Goal: Information Seeking & Learning: Learn about a topic

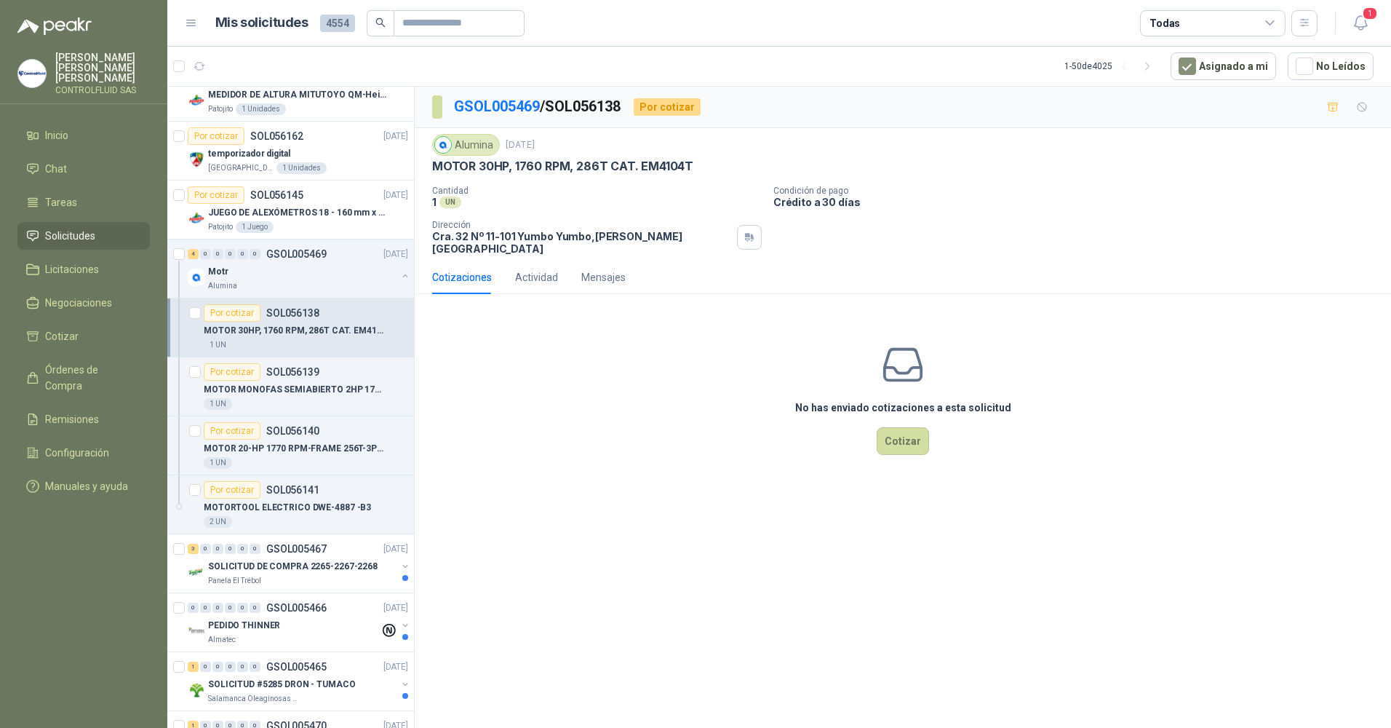
scroll to position [4550, 0]
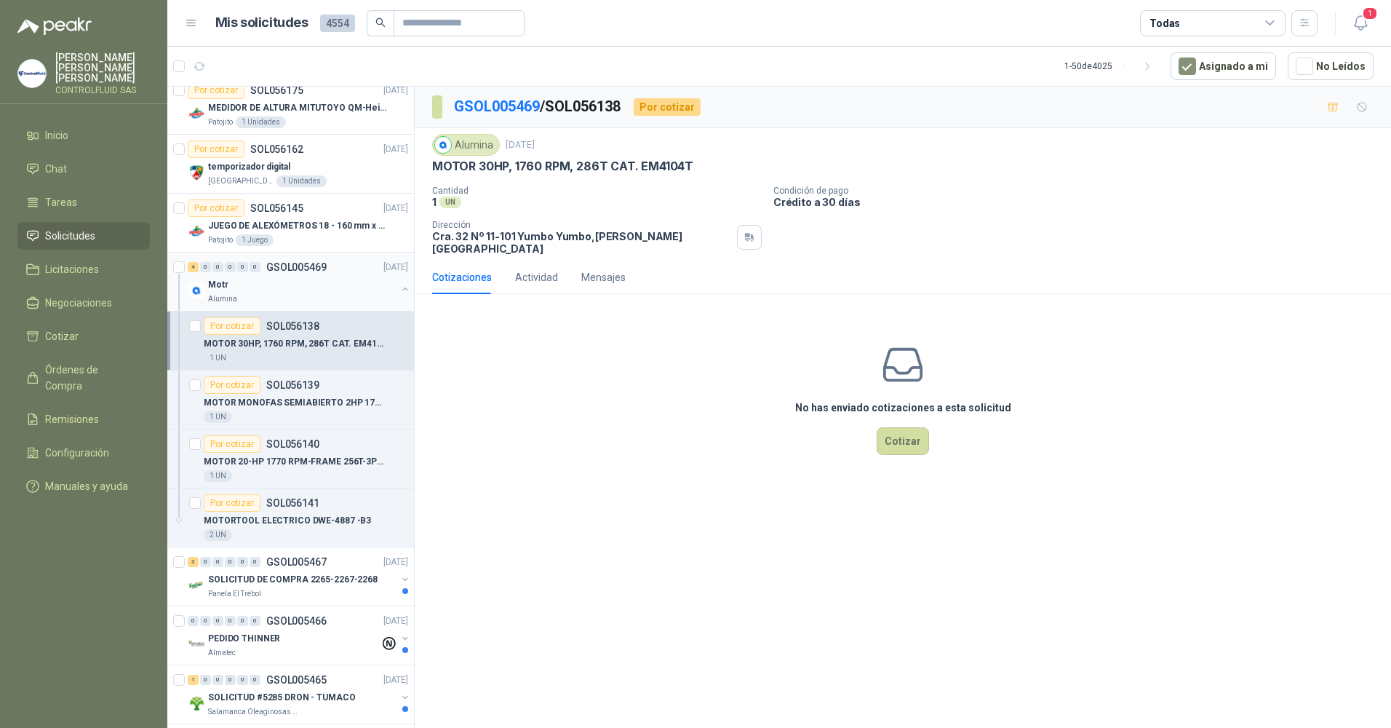
click at [246, 271] on div "0" at bounding box center [242, 267] width 11 height 10
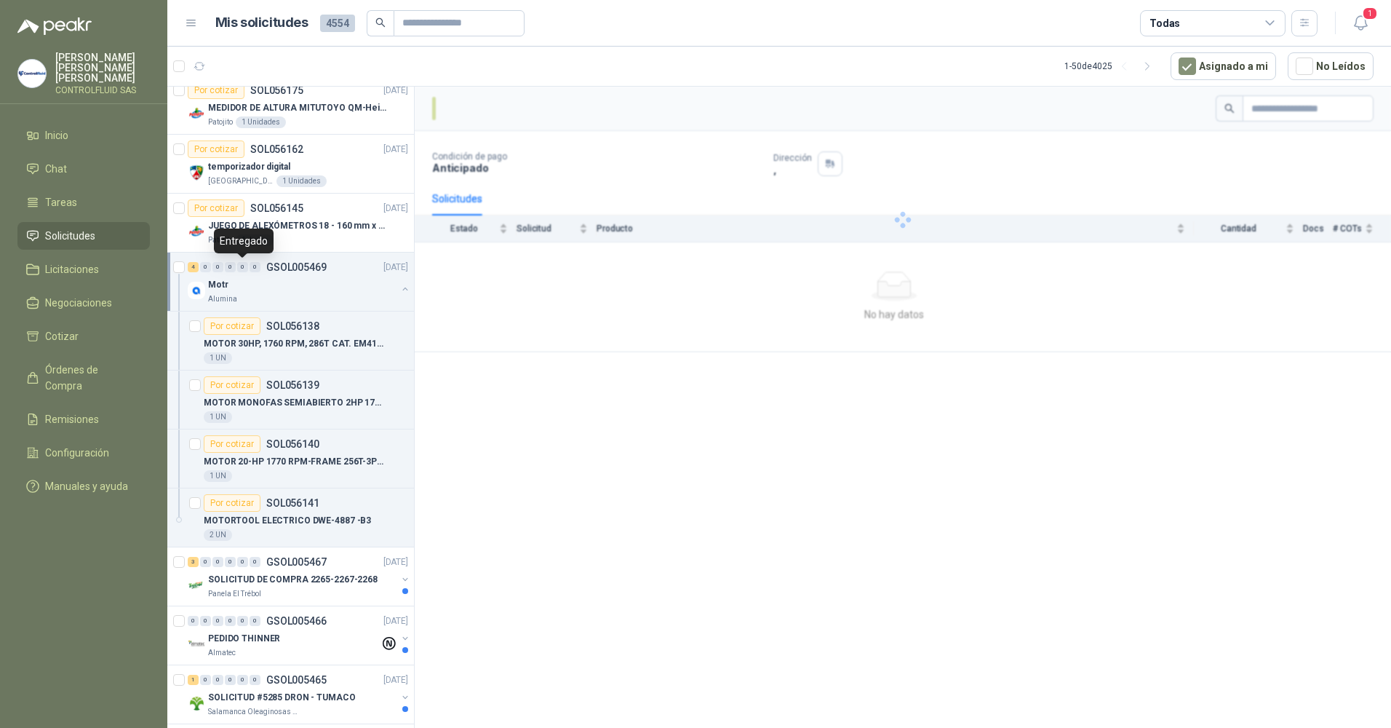
click at [239, 270] on div "0" at bounding box center [242, 267] width 11 height 10
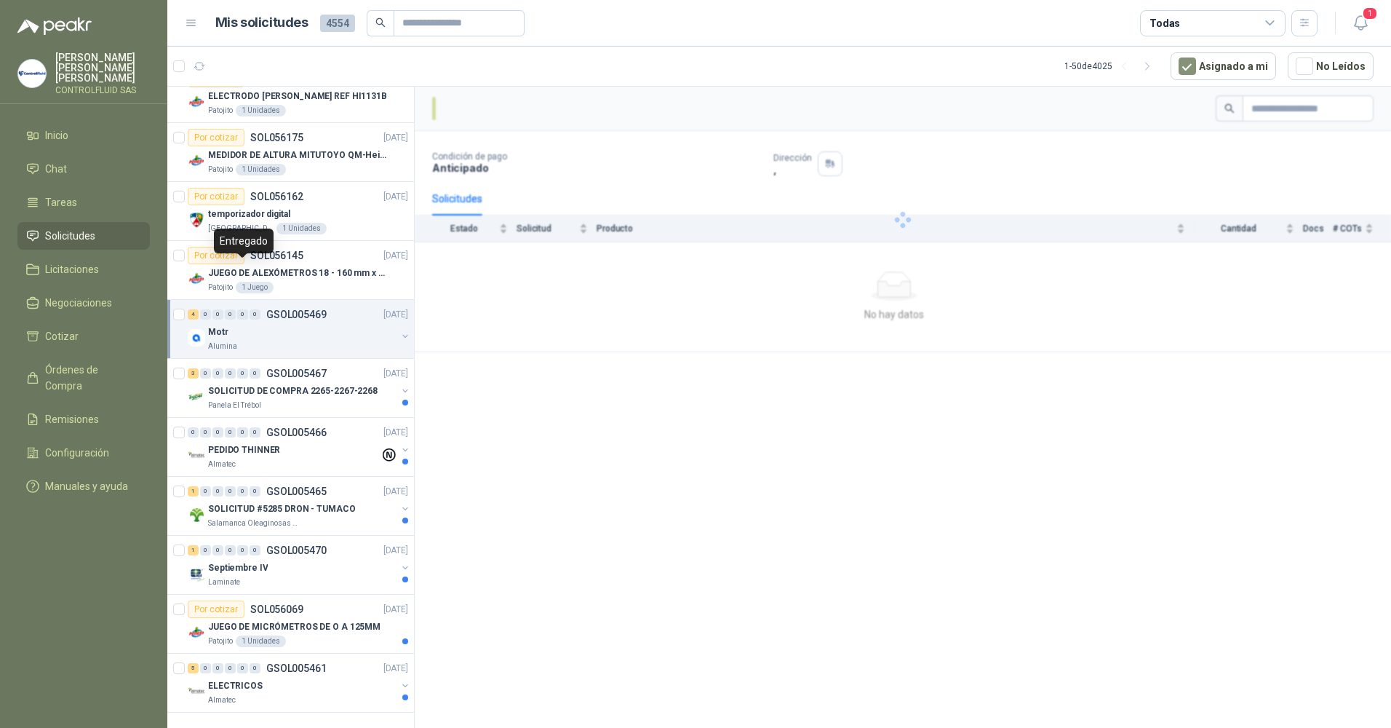
scroll to position [4503, 0]
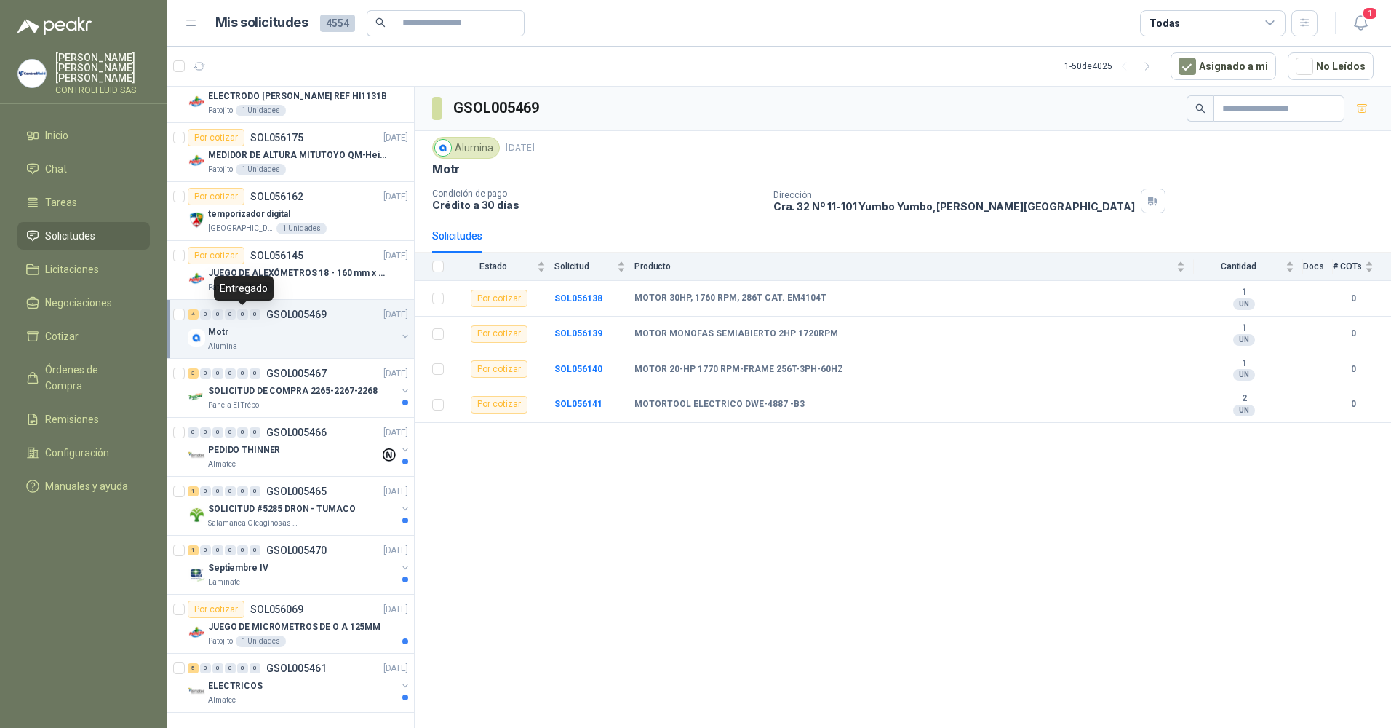
click at [242, 315] on div "0" at bounding box center [242, 314] width 11 height 10
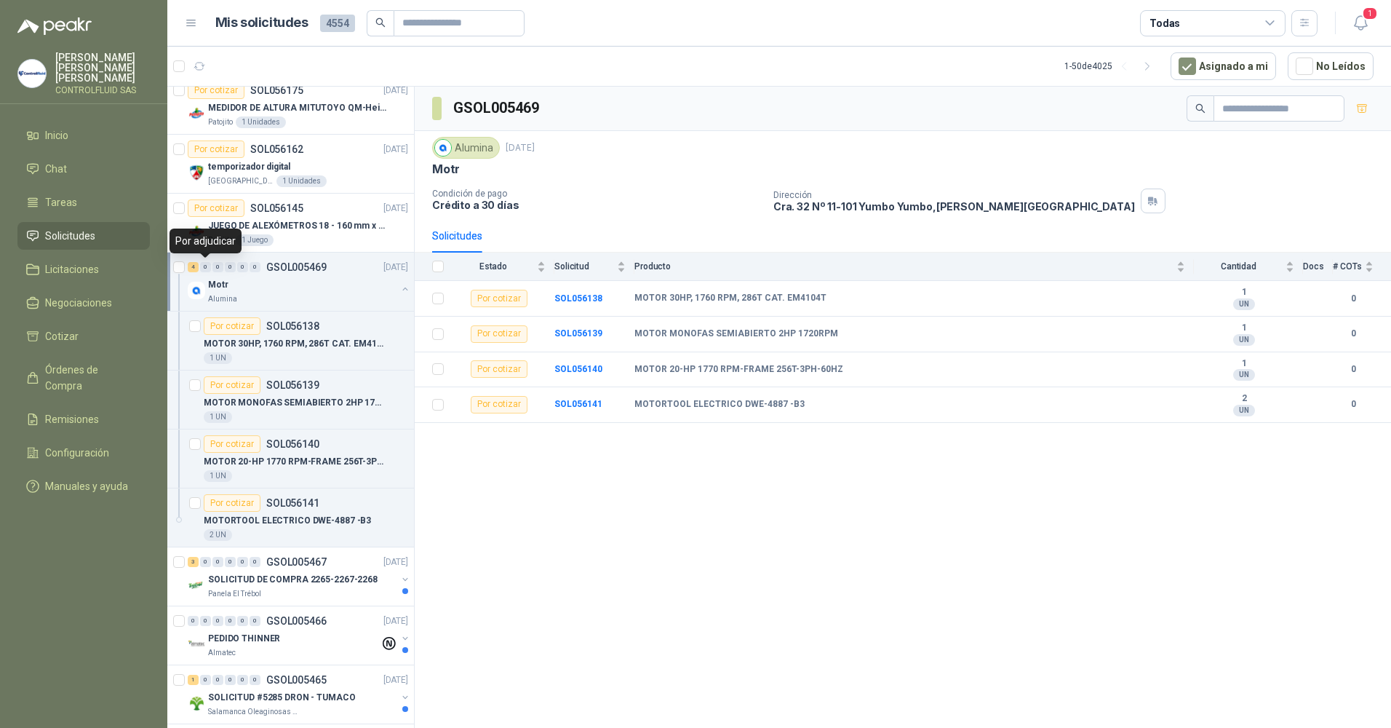
click at [206, 268] on div "0" at bounding box center [205, 267] width 11 height 10
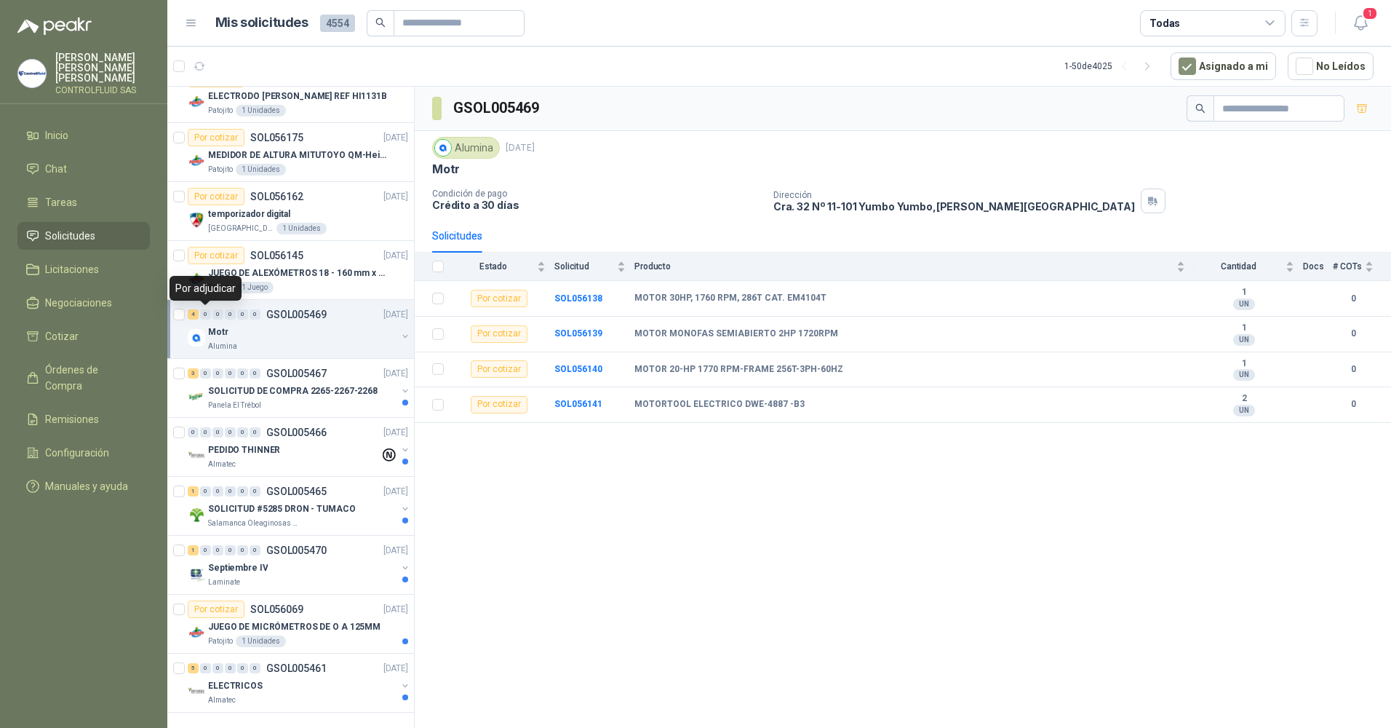
scroll to position [4503, 0]
click at [220, 338] on p "Motr" at bounding box center [218, 332] width 20 height 14
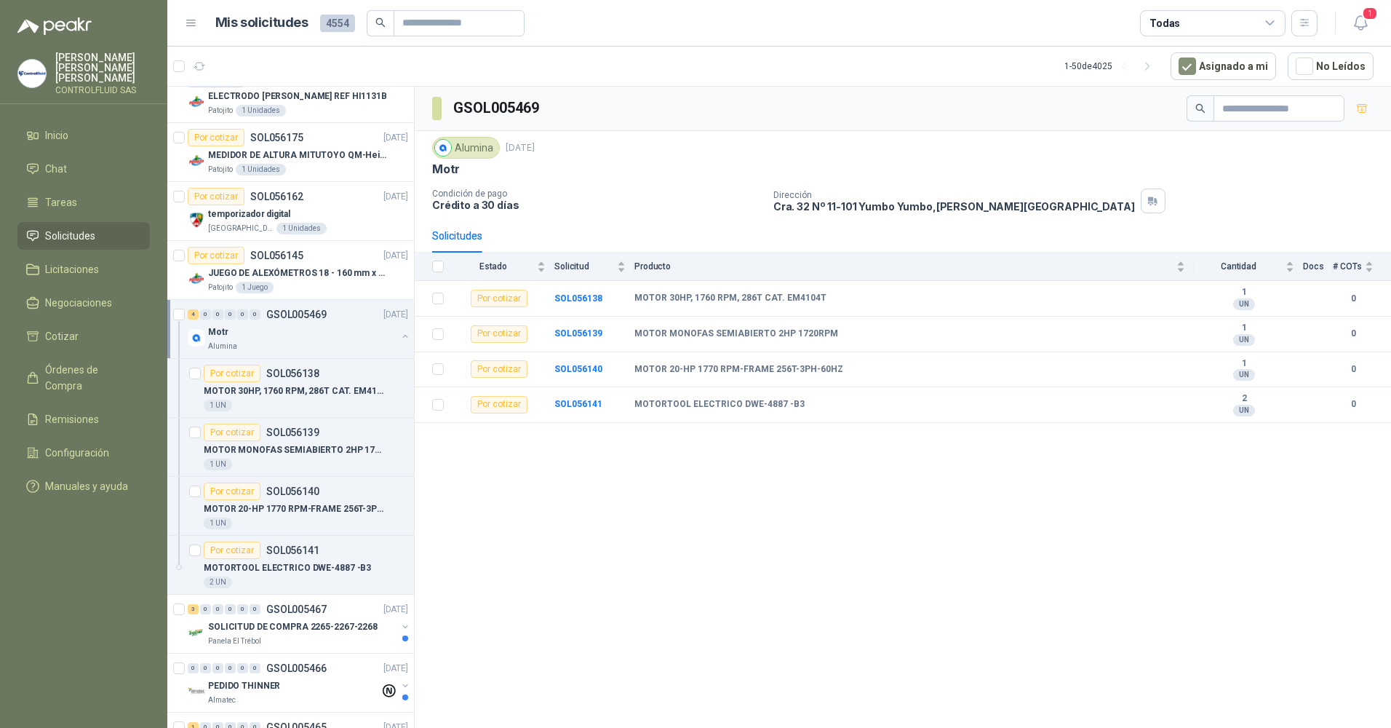
scroll to position [4550, 0]
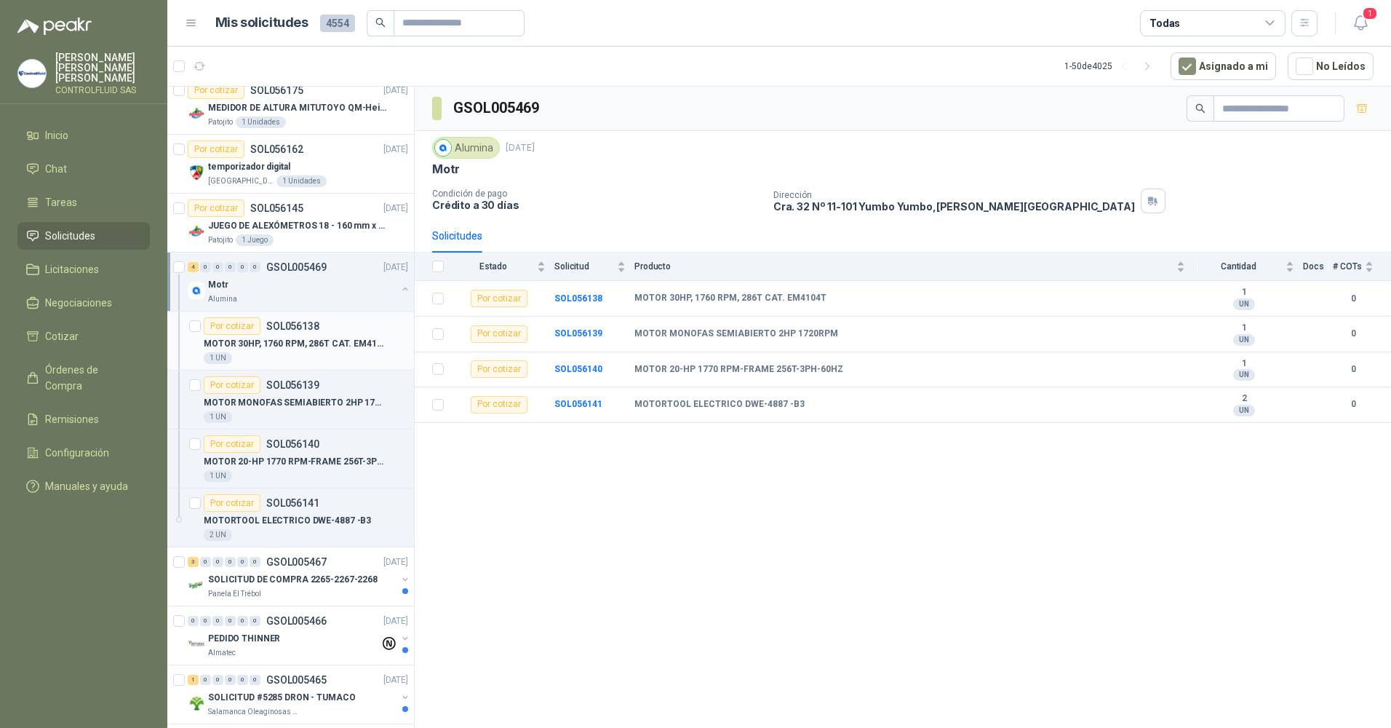
click at [231, 343] on p "MOTOR 30HP, 1760 RPM, 286T CAT. EM4104T" at bounding box center [294, 344] width 181 height 14
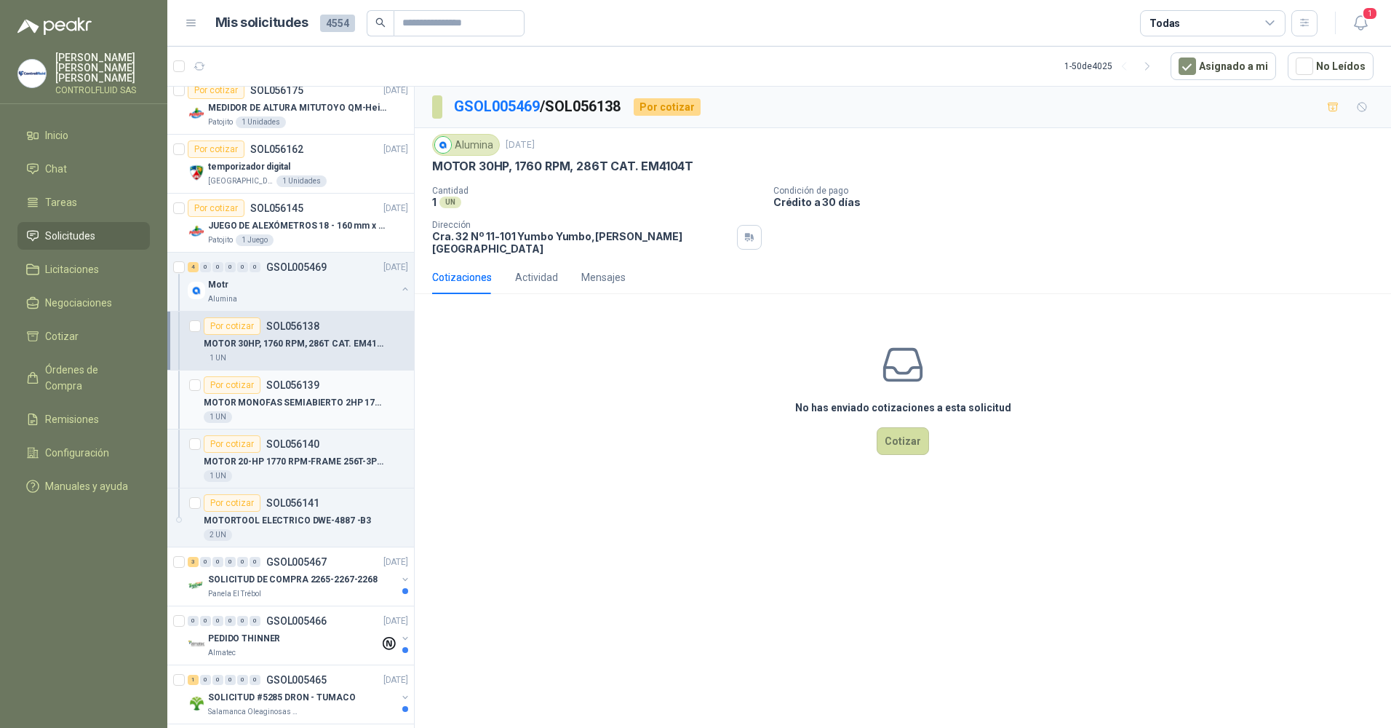
click at [229, 384] on div "Por cotizar" at bounding box center [232, 384] width 57 height 17
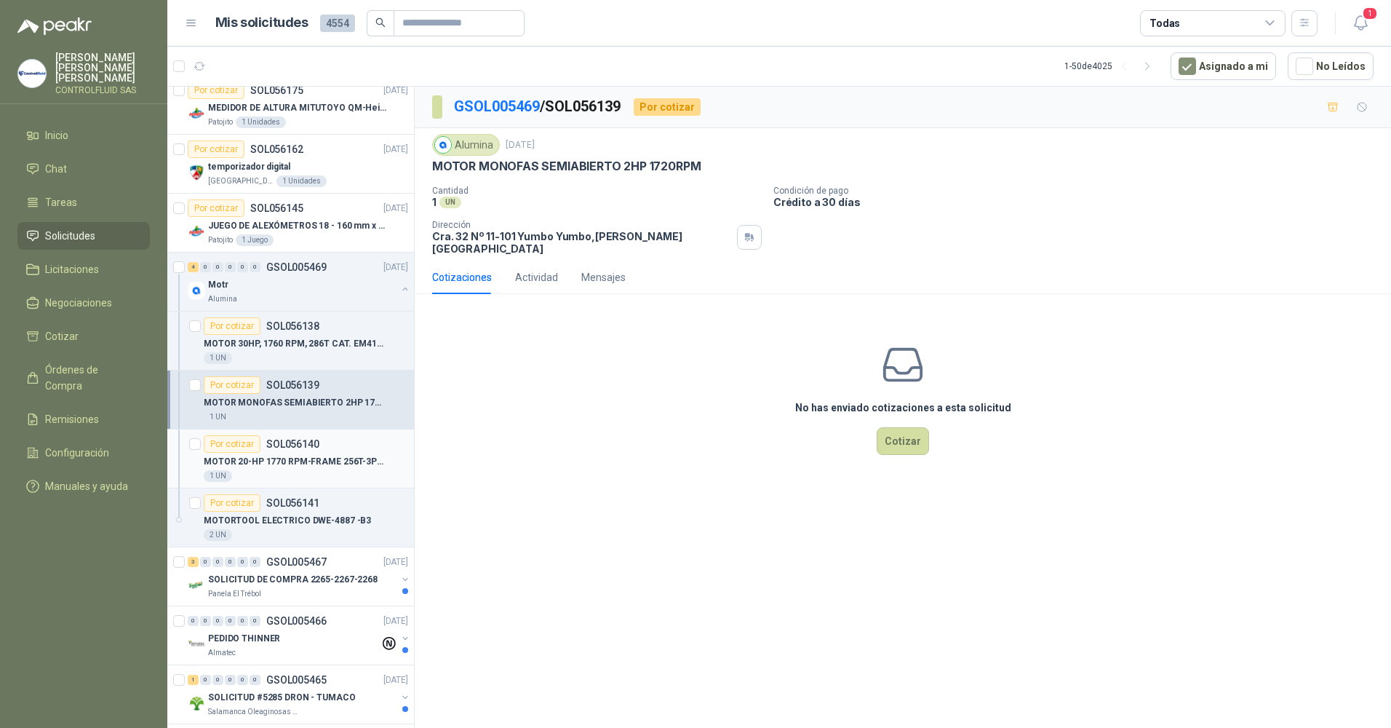
click at [226, 446] on div "Por cotizar" at bounding box center [232, 443] width 57 height 17
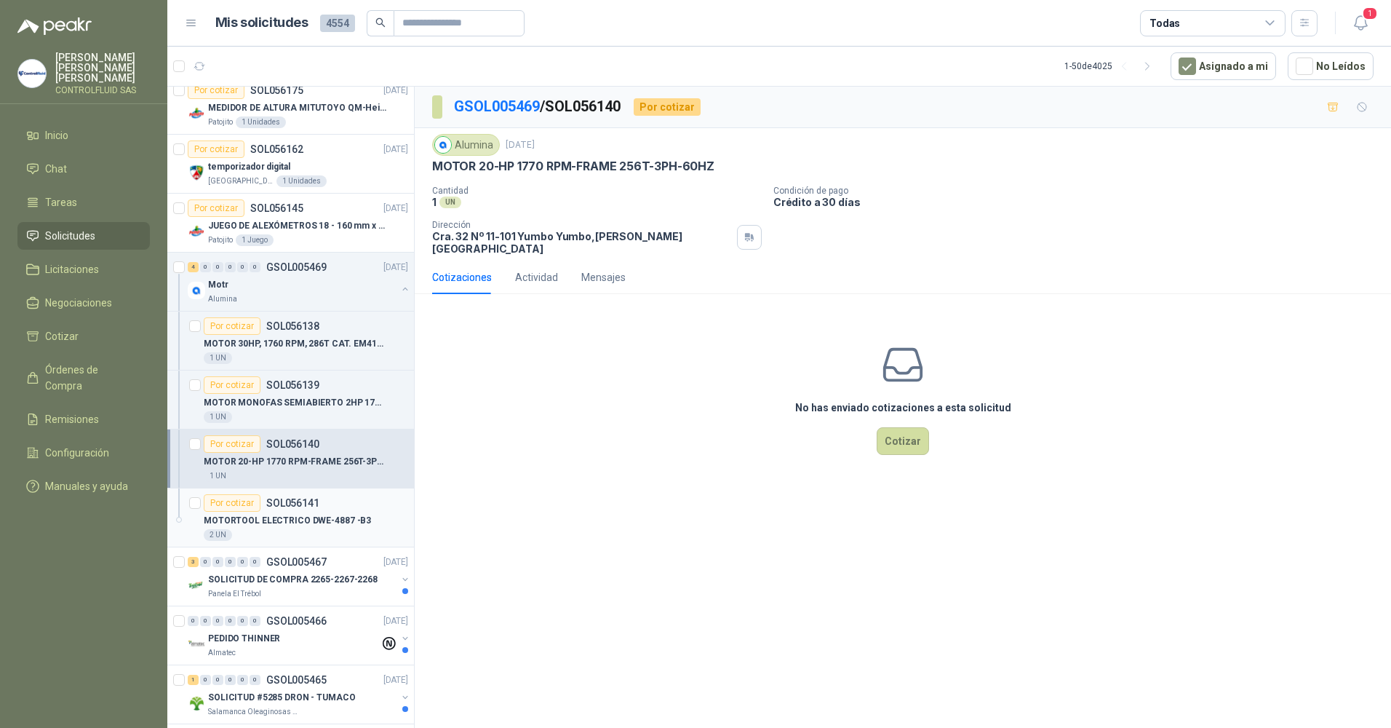
click at [231, 504] on div "Por cotizar" at bounding box center [232, 502] width 57 height 17
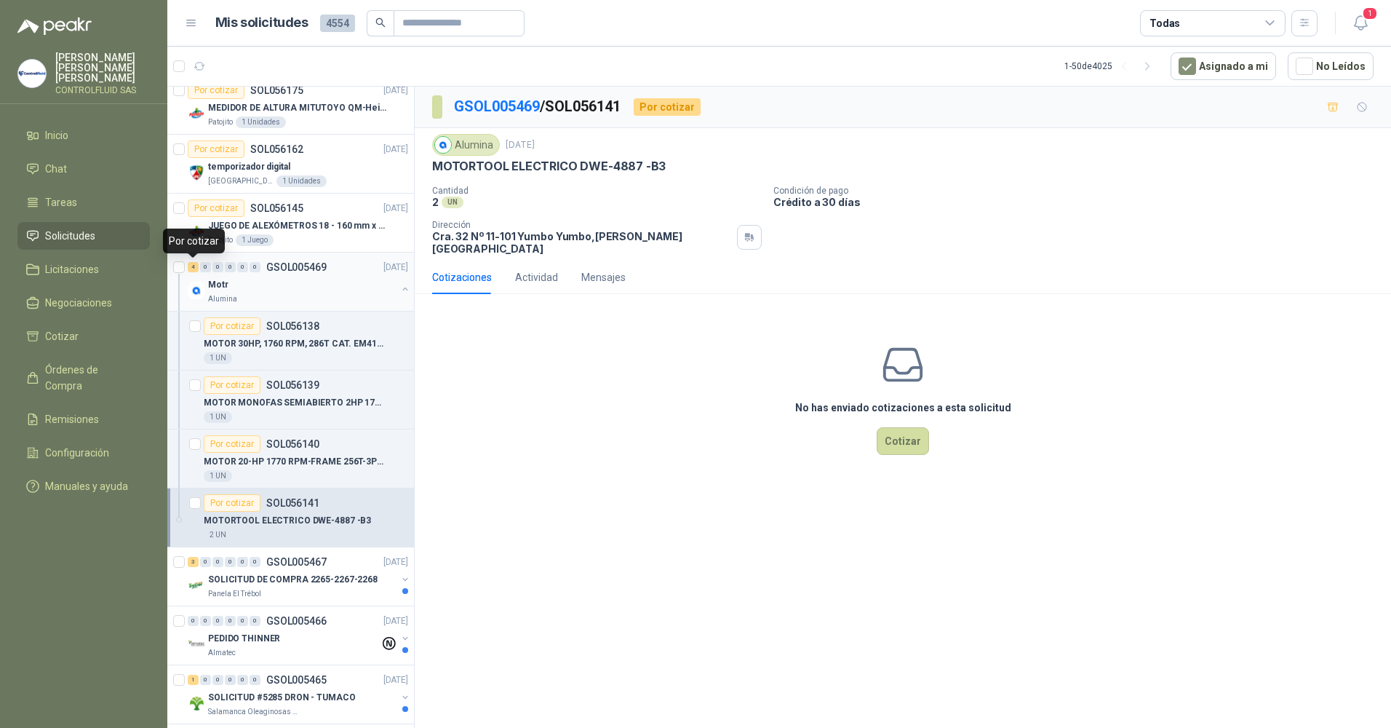
click at [196, 266] on div "4" at bounding box center [193, 267] width 11 height 10
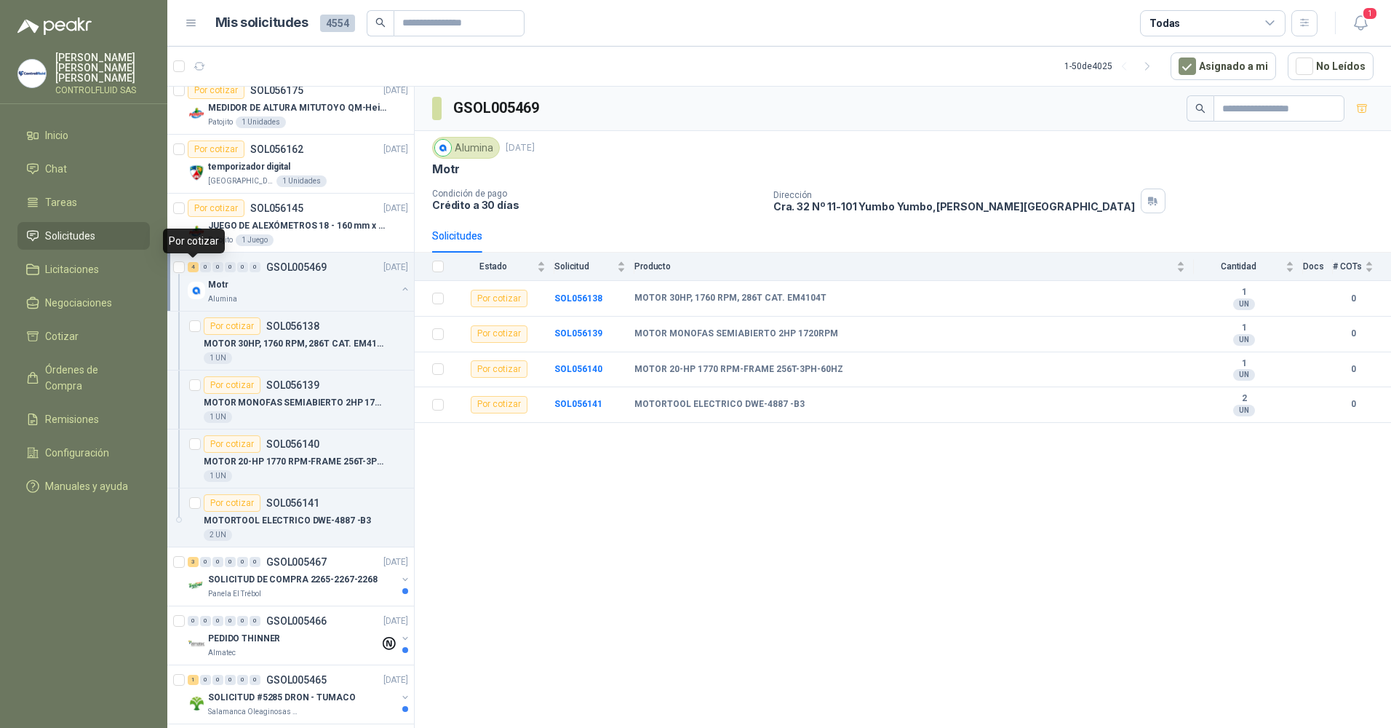
click at [196, 266] on div "4" at bounding box center [193, 267] width 11 height 10
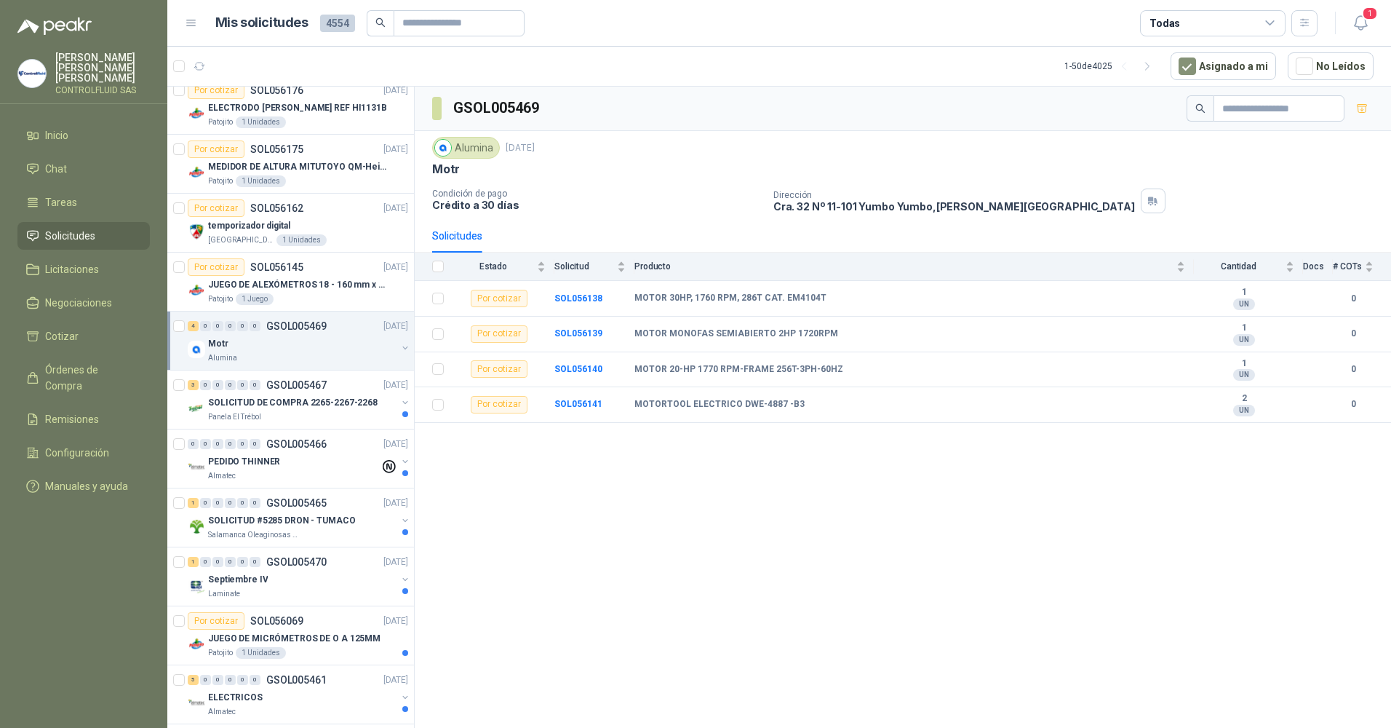
scroll to position [4503, 0]
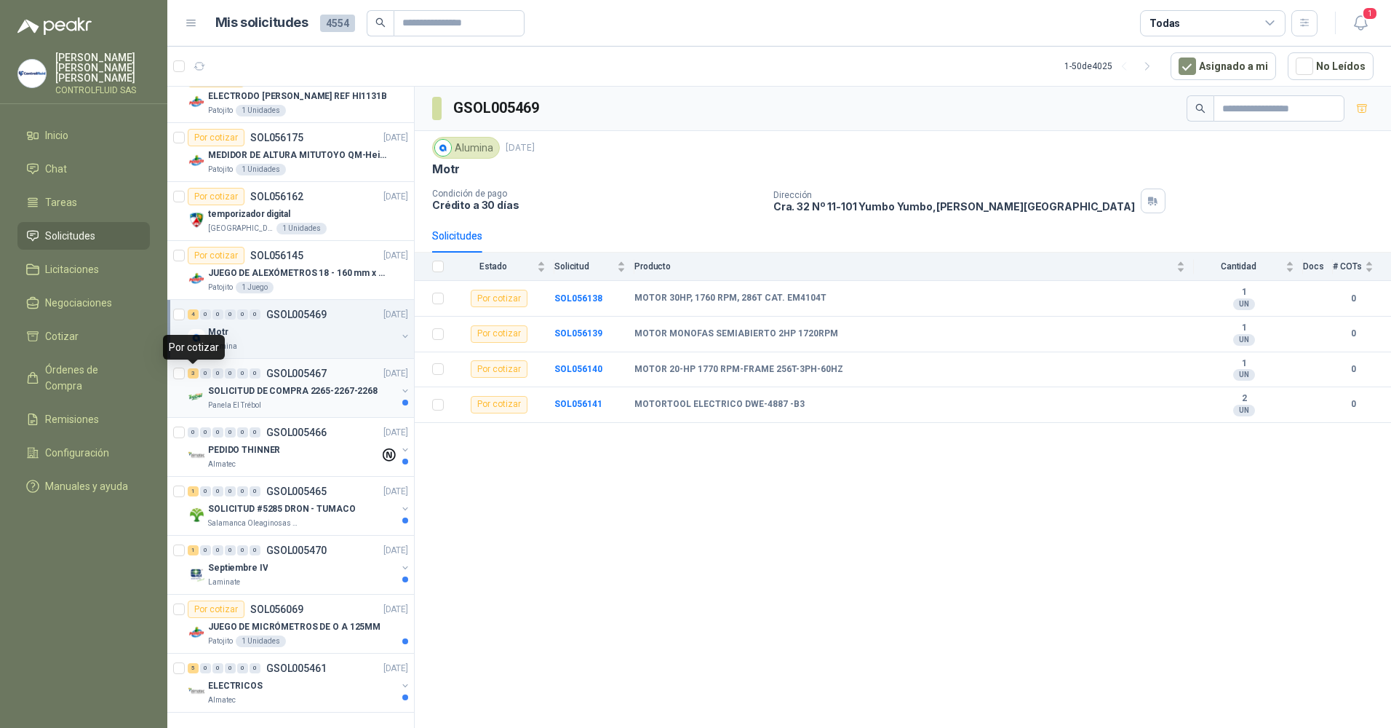
click at [191, 373] on div "3" at bounding box center [193, 373] width 11 height 10
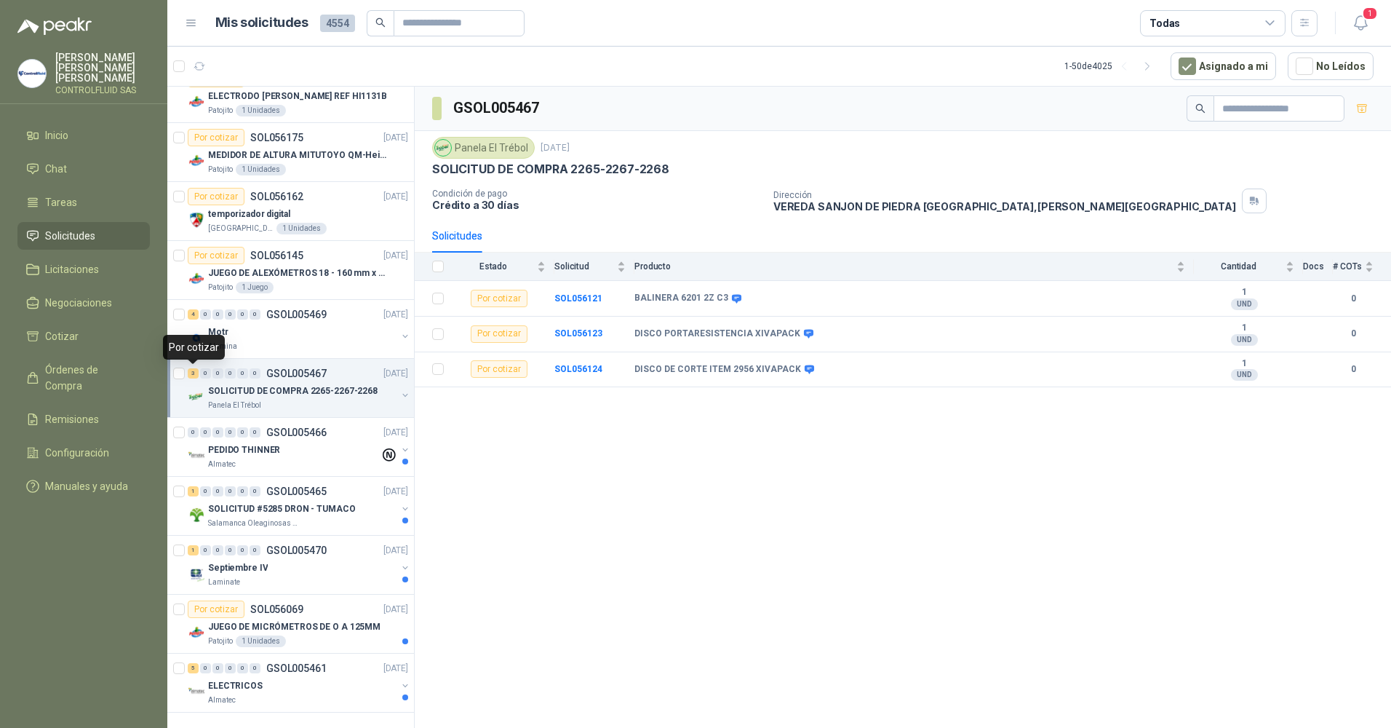
click at [191, 373] on div "3" at bounding box center [193, 373] width 11 height 10
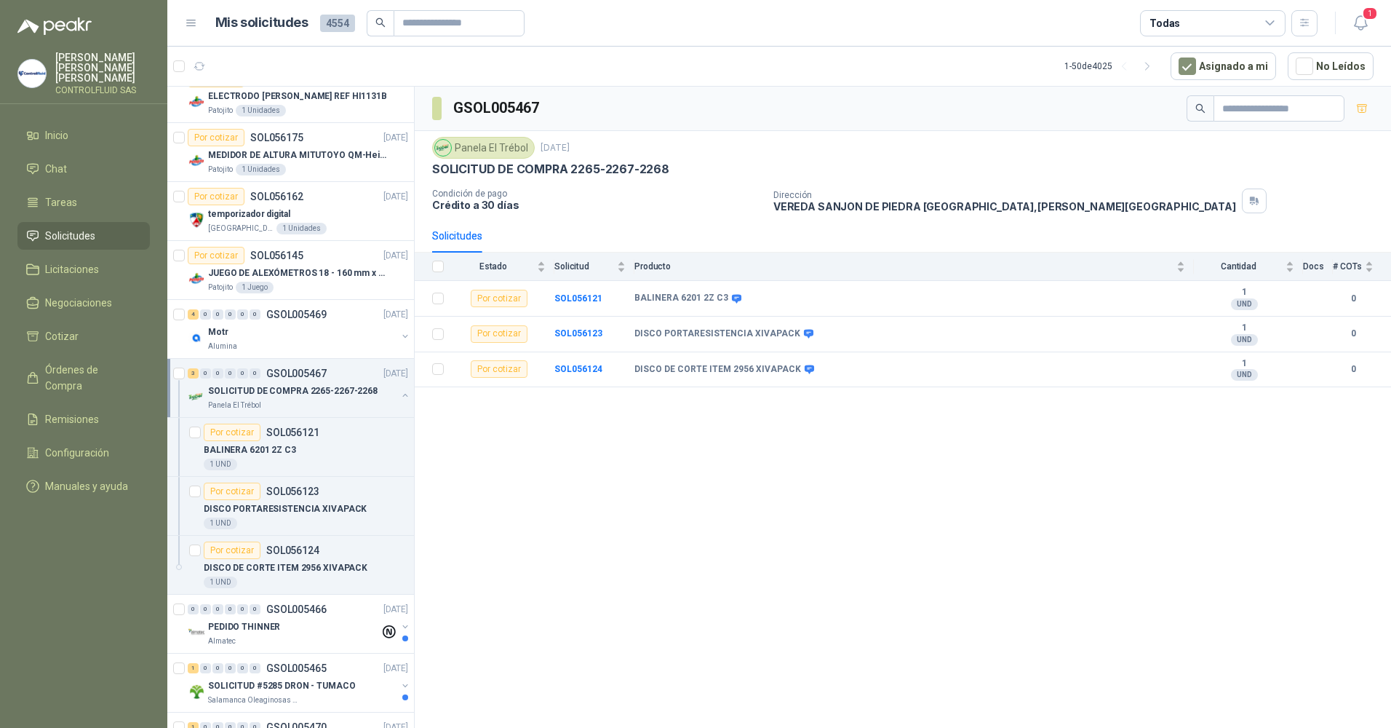
click at [192, 378] on div "3 0 0 0 0 0 GSOL005467 [DATE]" at bounding box center [299, 373] width 223 height 17
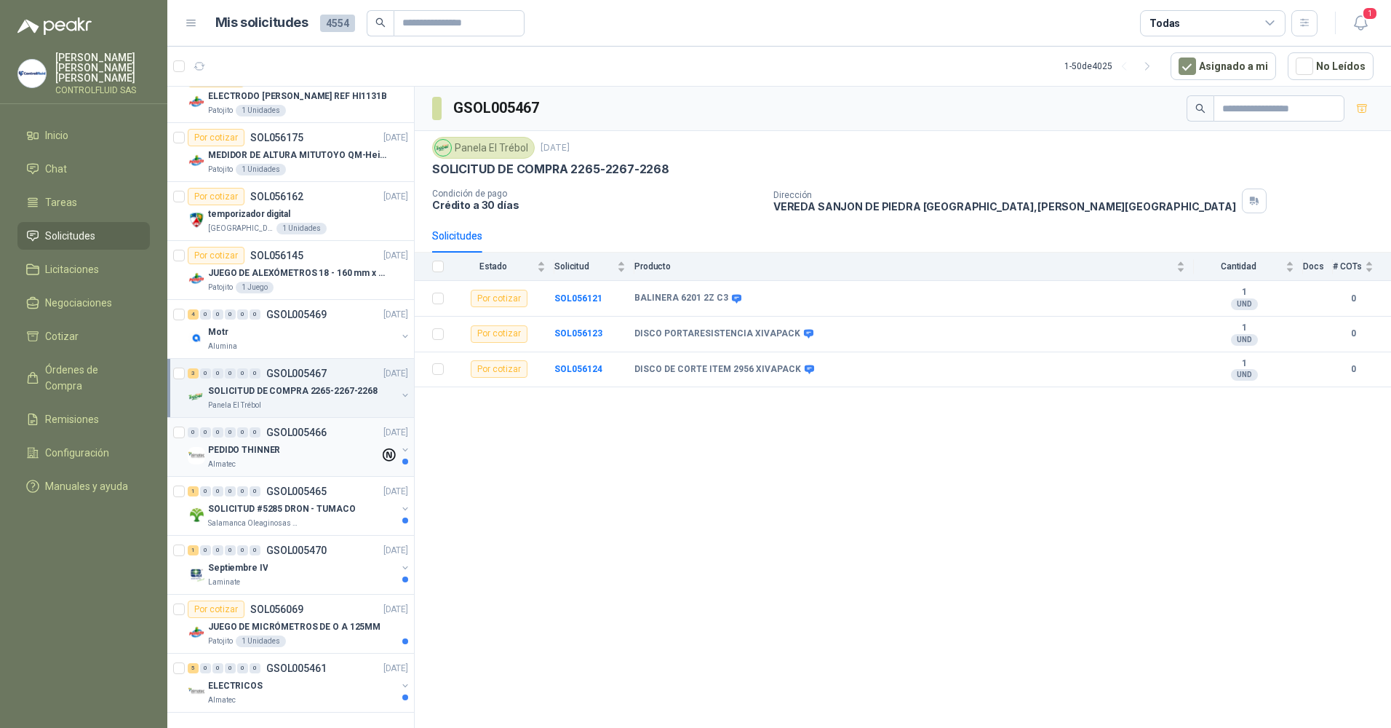
click at [400, 452] on button "button" at bounding box center [406, 450] width 12 height 12
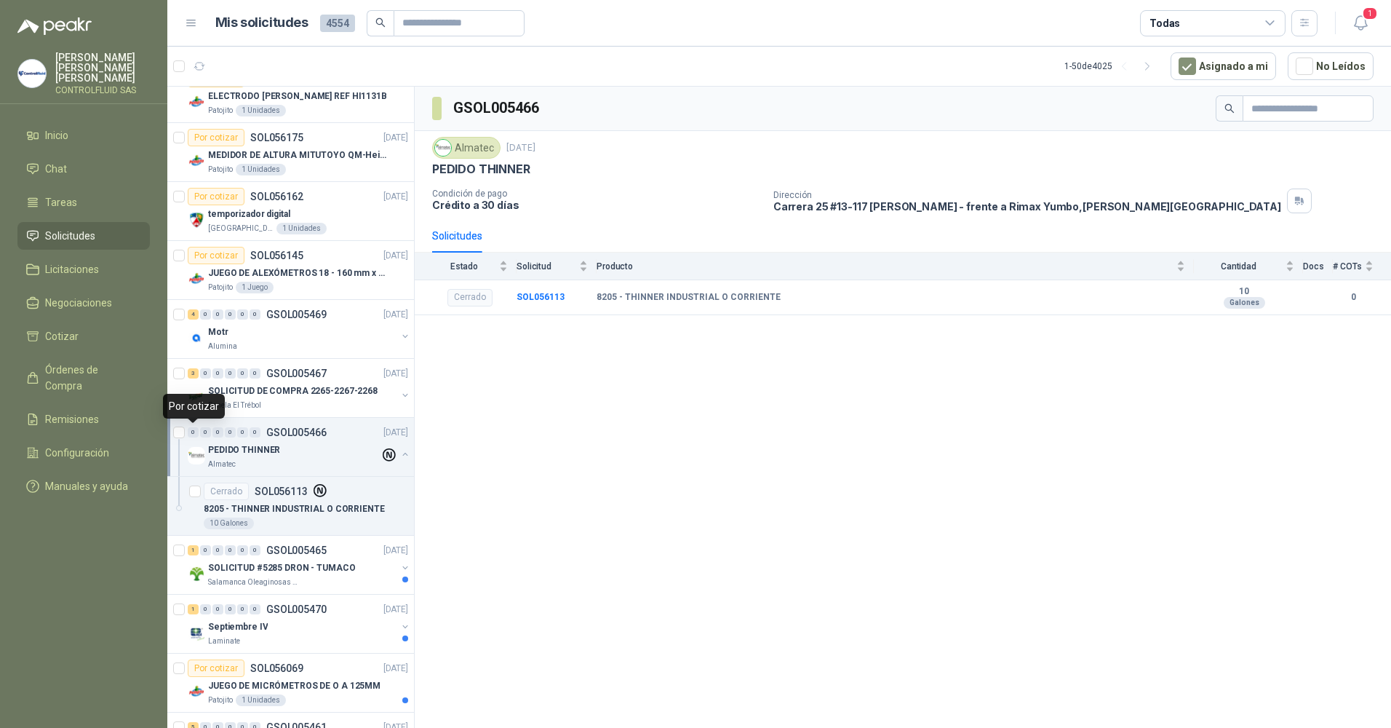
click at [194, 432] on div "0" at bounding box center [193, 432] width 11 height 10
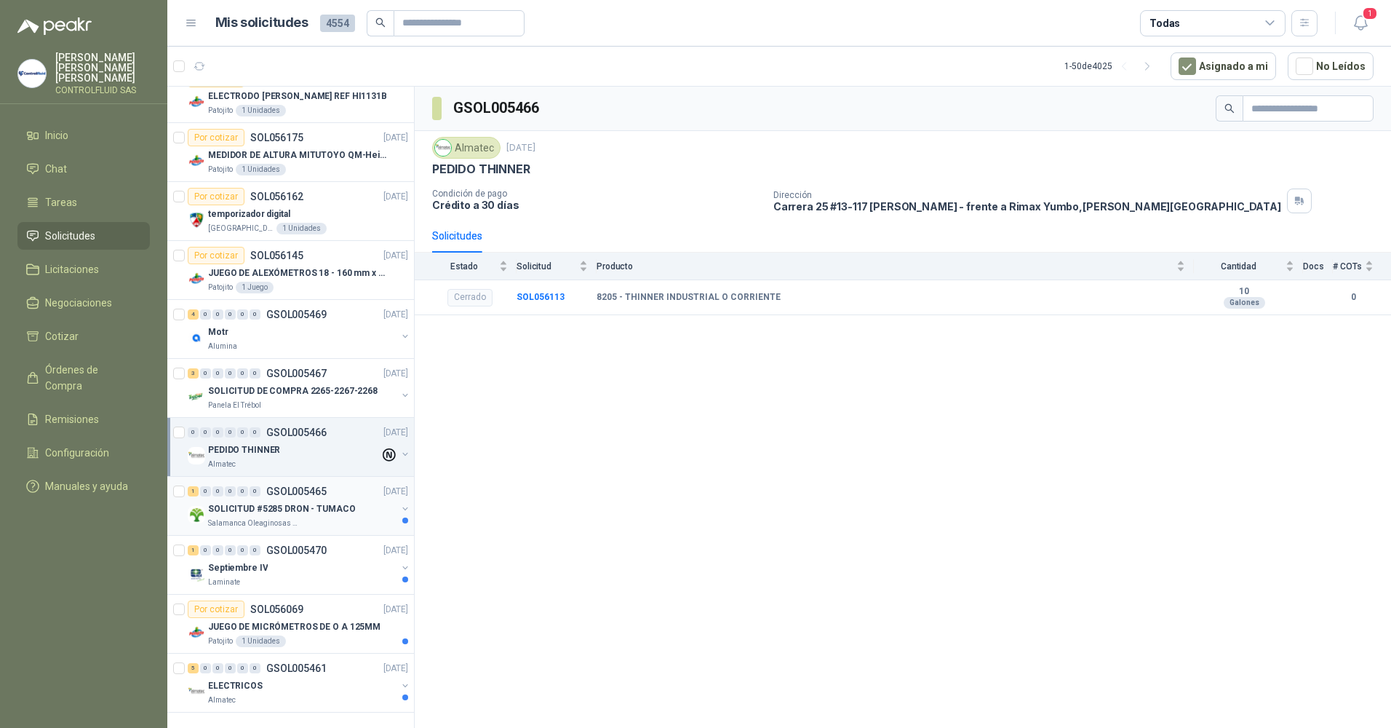
click at [265, 512] on p "SOLICITUD #5285 DRON - TUMACO" at bounding box center [282, 509] width 148 height 14
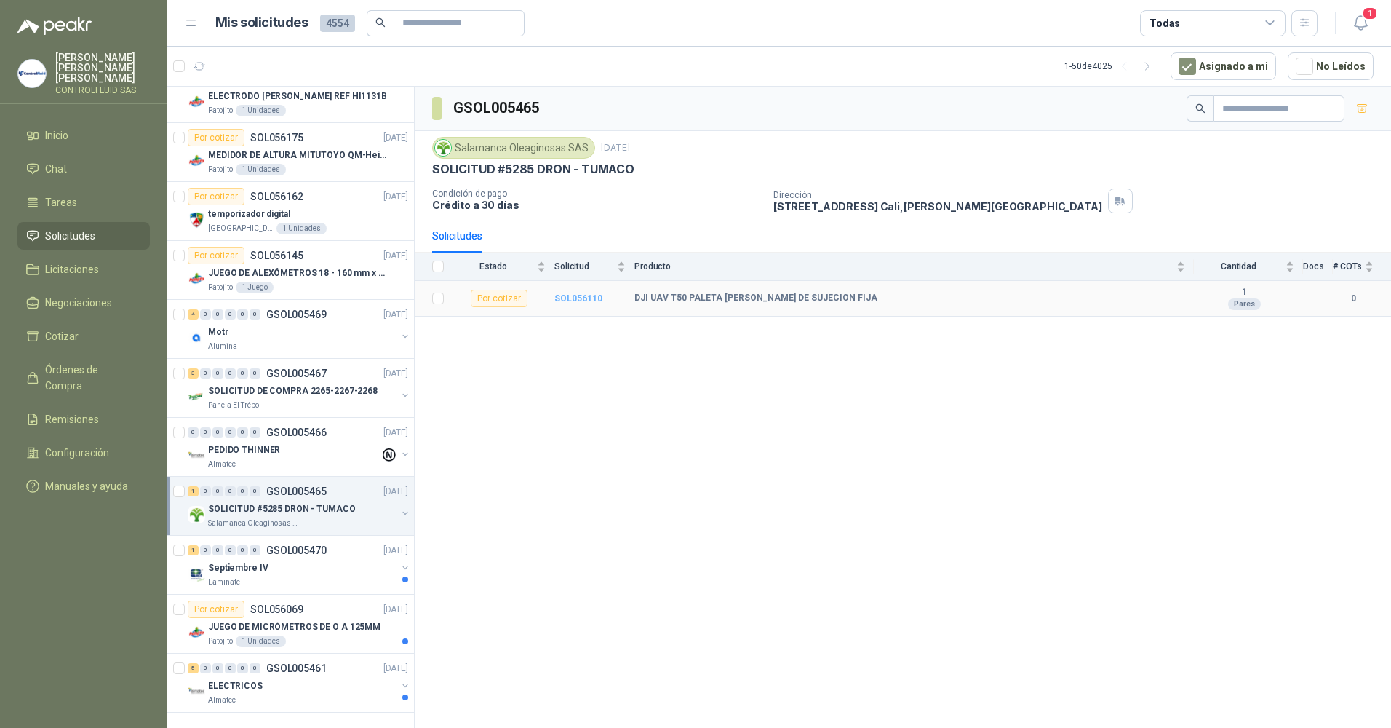
click at [570, 299] on b "SOL056110" at bounding box center [579, 298] width 48 height 10
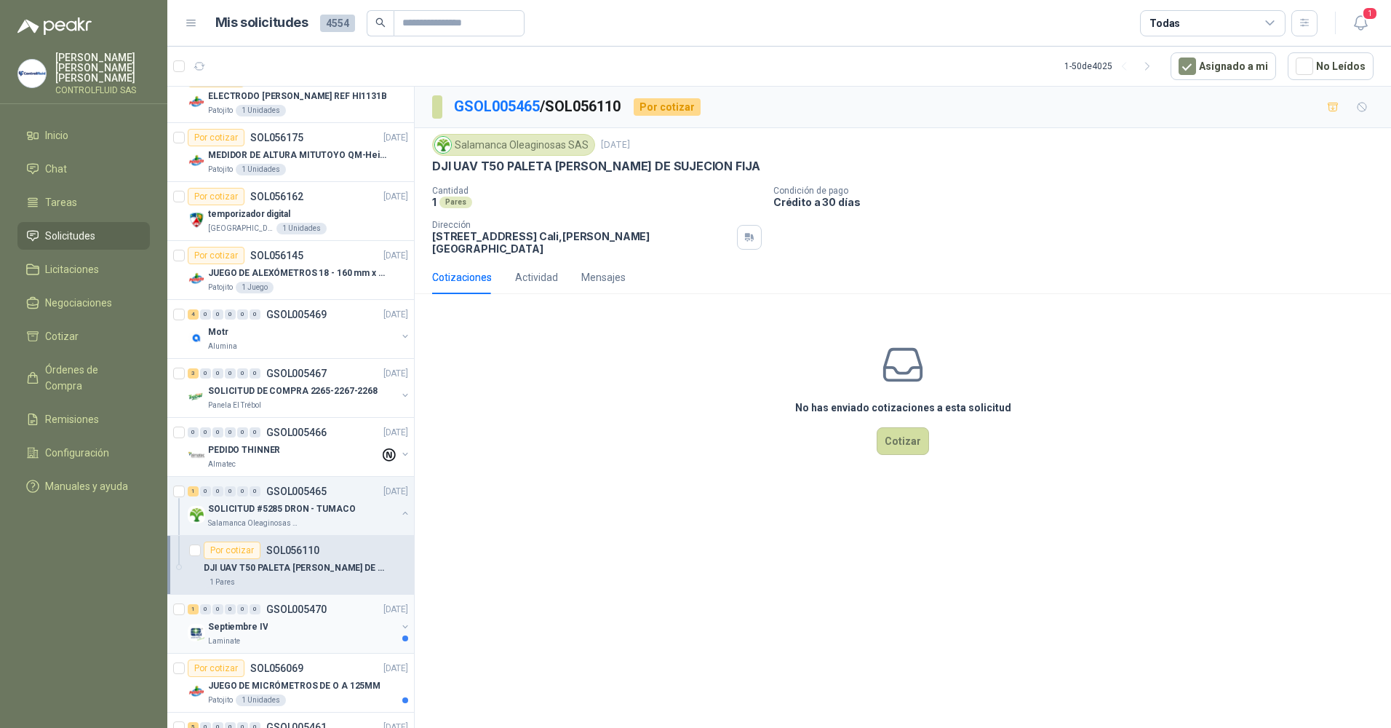
click at [231, 635] on div "Septiembre IV" at bounding box center [302, 626] width 188 height 17
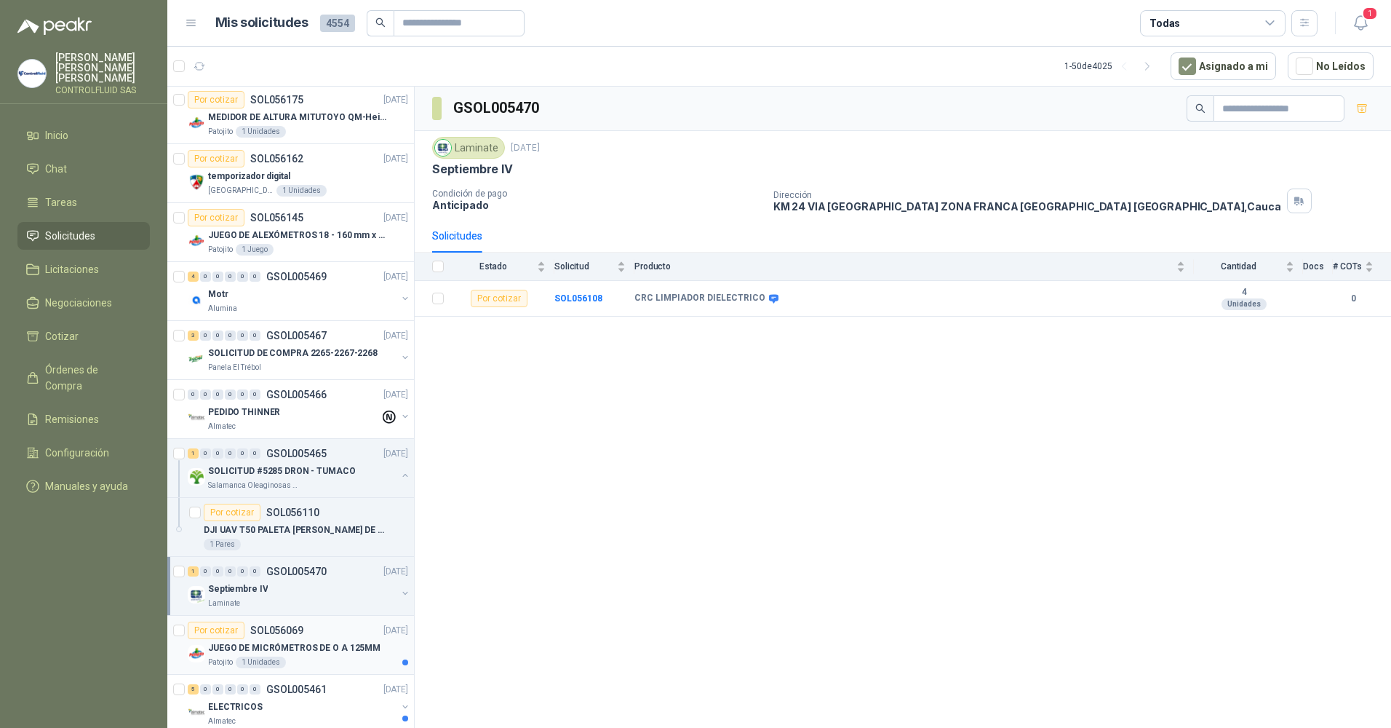
scroll to position [4562, 0]
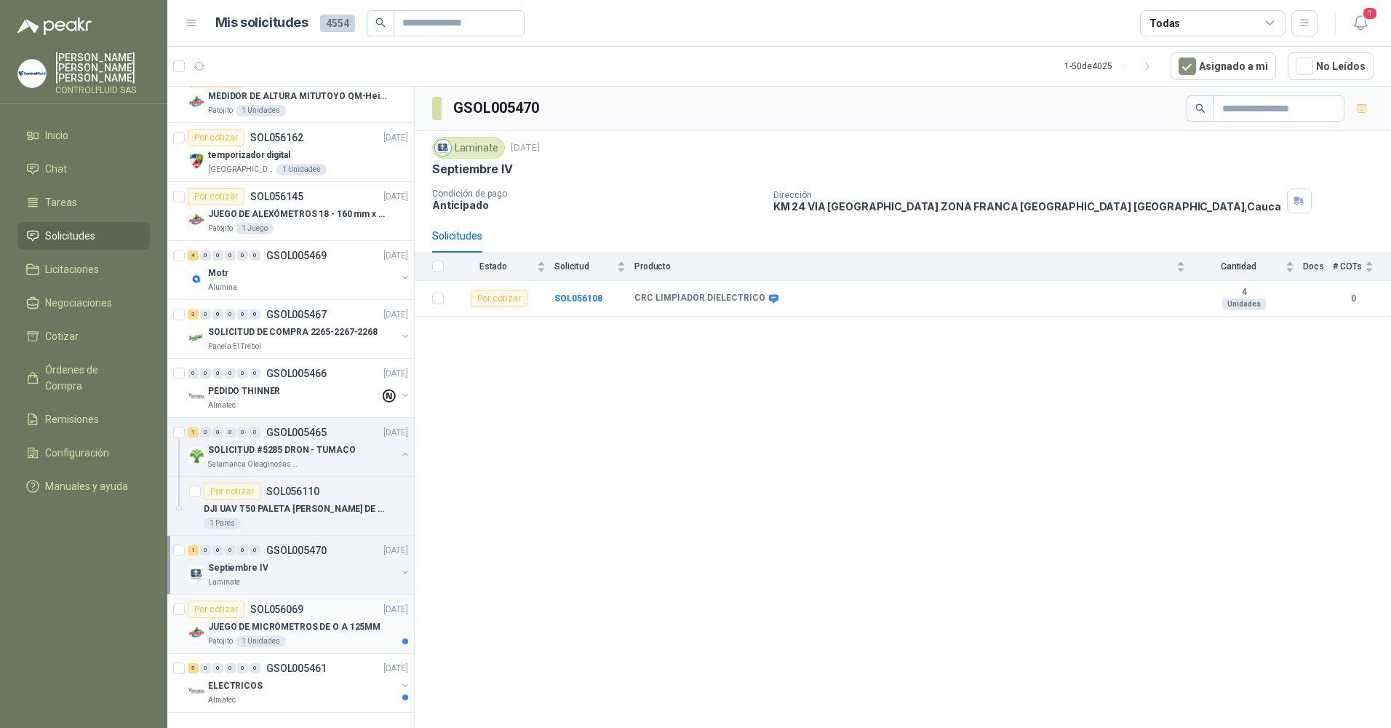
click at [266, 624] on p "JUEGO DE MICRÓMETROS DE O A 125MM" at bounding box center [294, 627] width 172 height 14
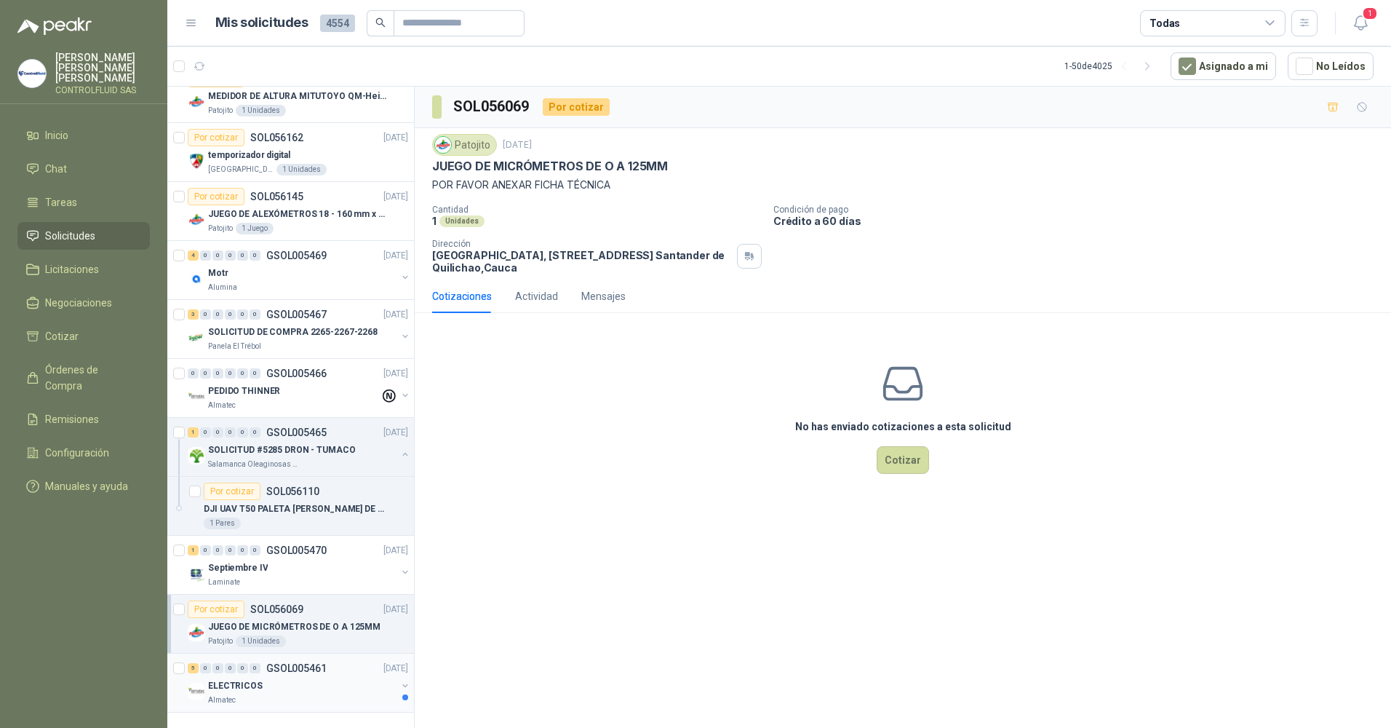
click at [245, 672] on div "0" at bounding box center [242, 668] width 11 height 10
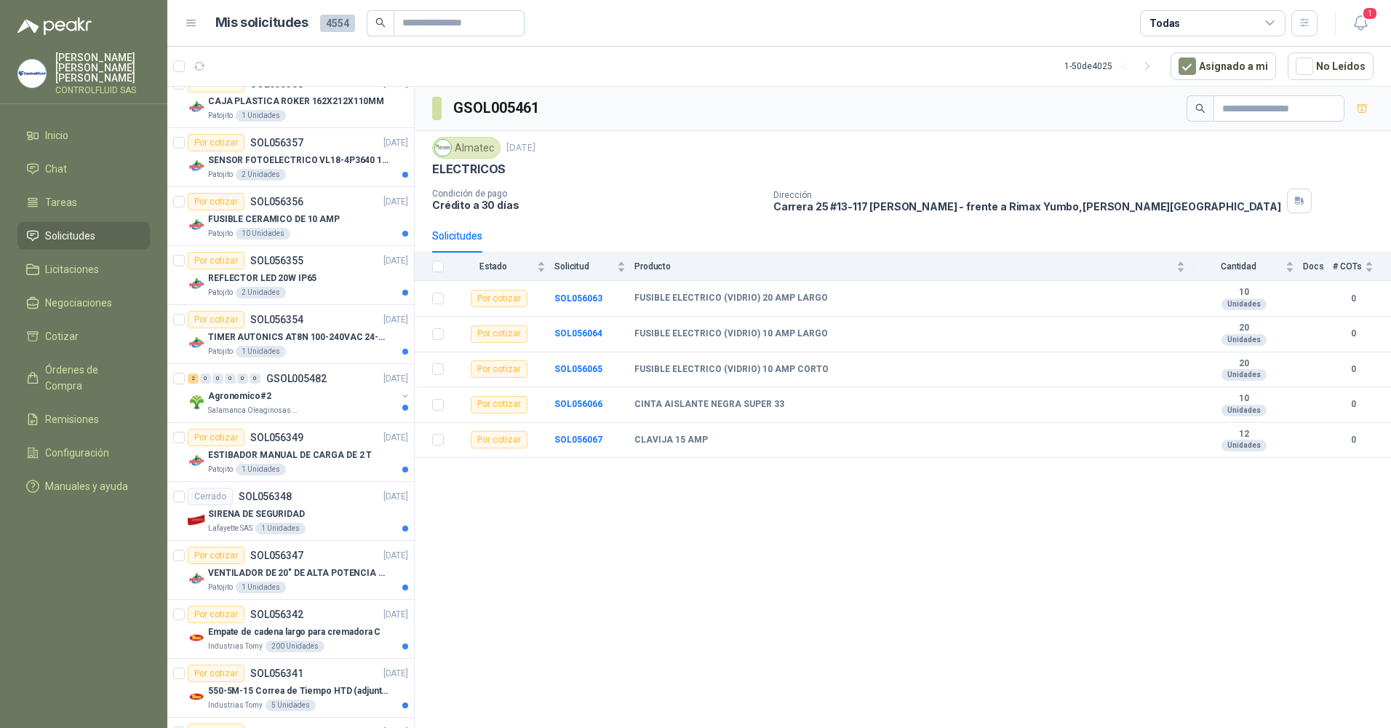
scroll to position [1143, 0]
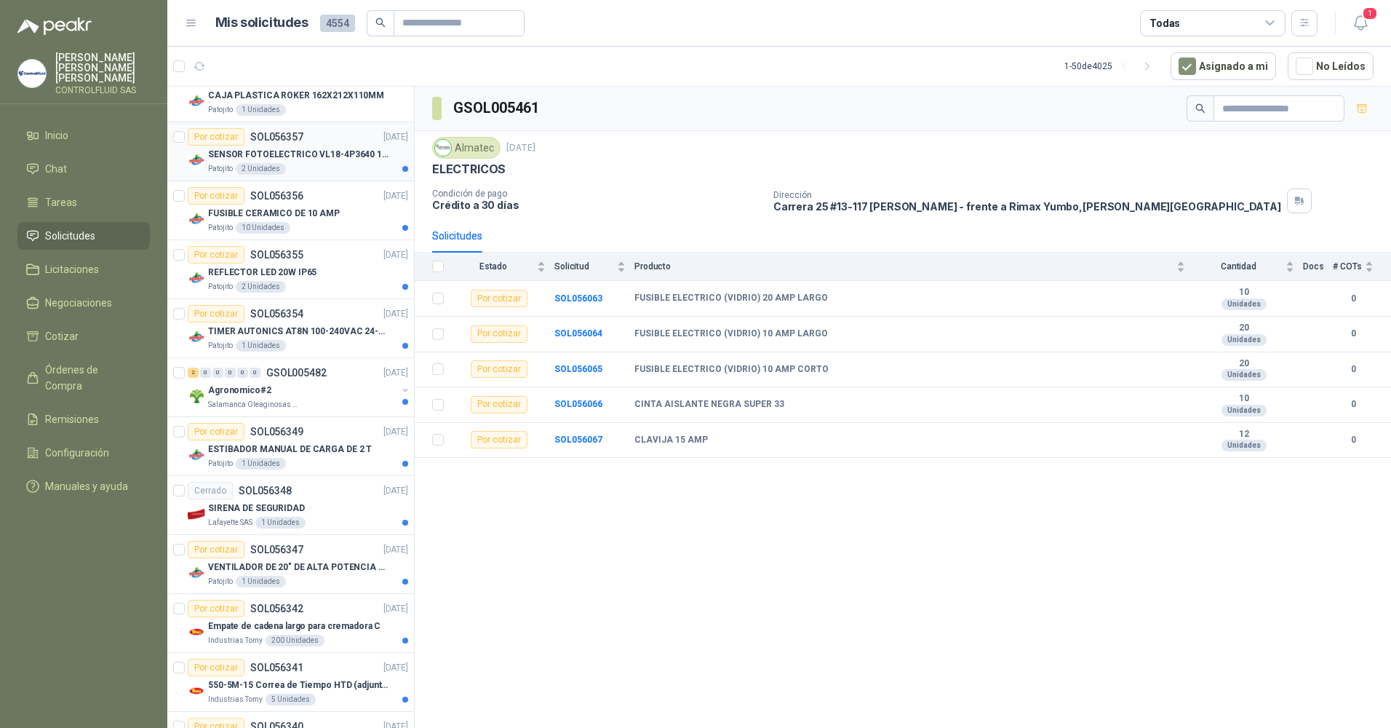
click at [239, 161] on p "SENSOR FOTOELECTRICO VL18-4P3640 10-30" at bounding box center [298, 155] width 181 height 14
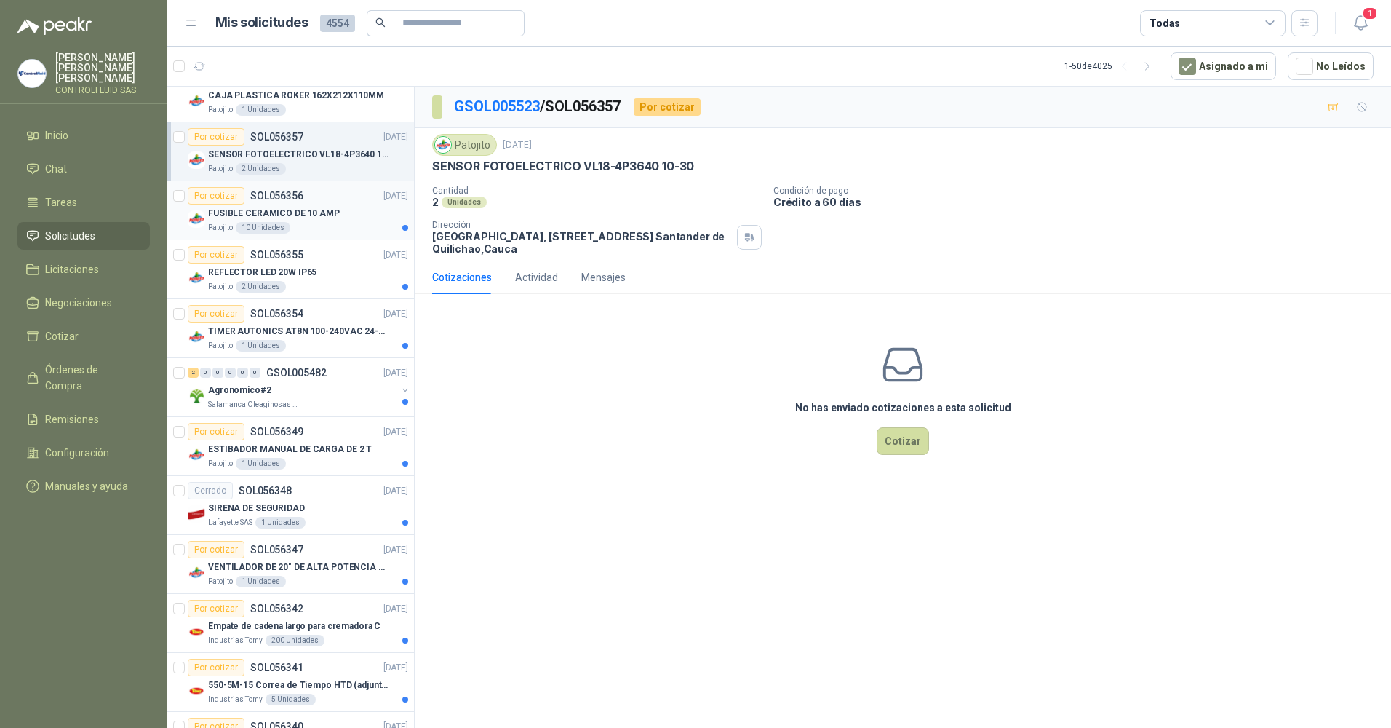
click at [234, 221] on div "FUSIBLE CERAMICO DE 10 AMP" at bounding box center [308, 212] width 200 height 17
click at [261, 277] on p "REFLECTOR LED 20W IP65" at bounding box center [262, 273] width 108 height 14
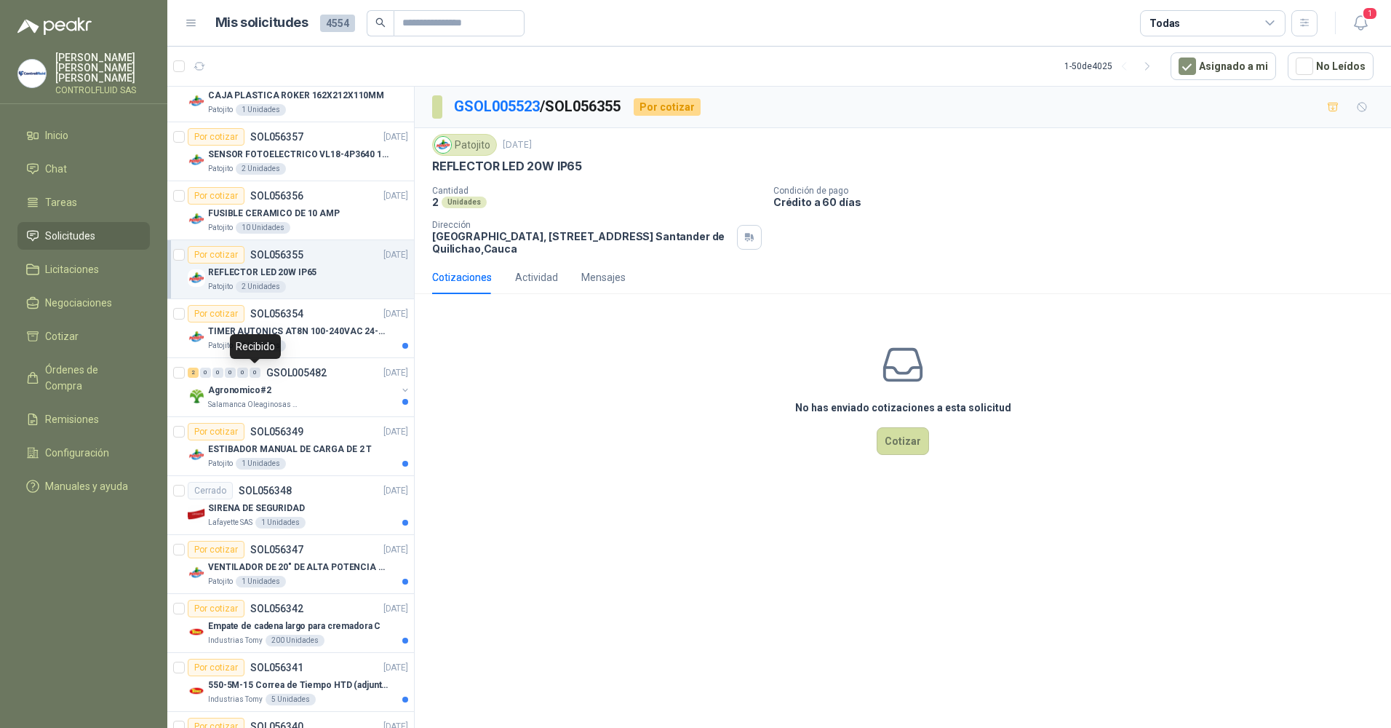
click at [255, 341] on div "Recibido" at bounding box center [255, 346] width 51 height 25
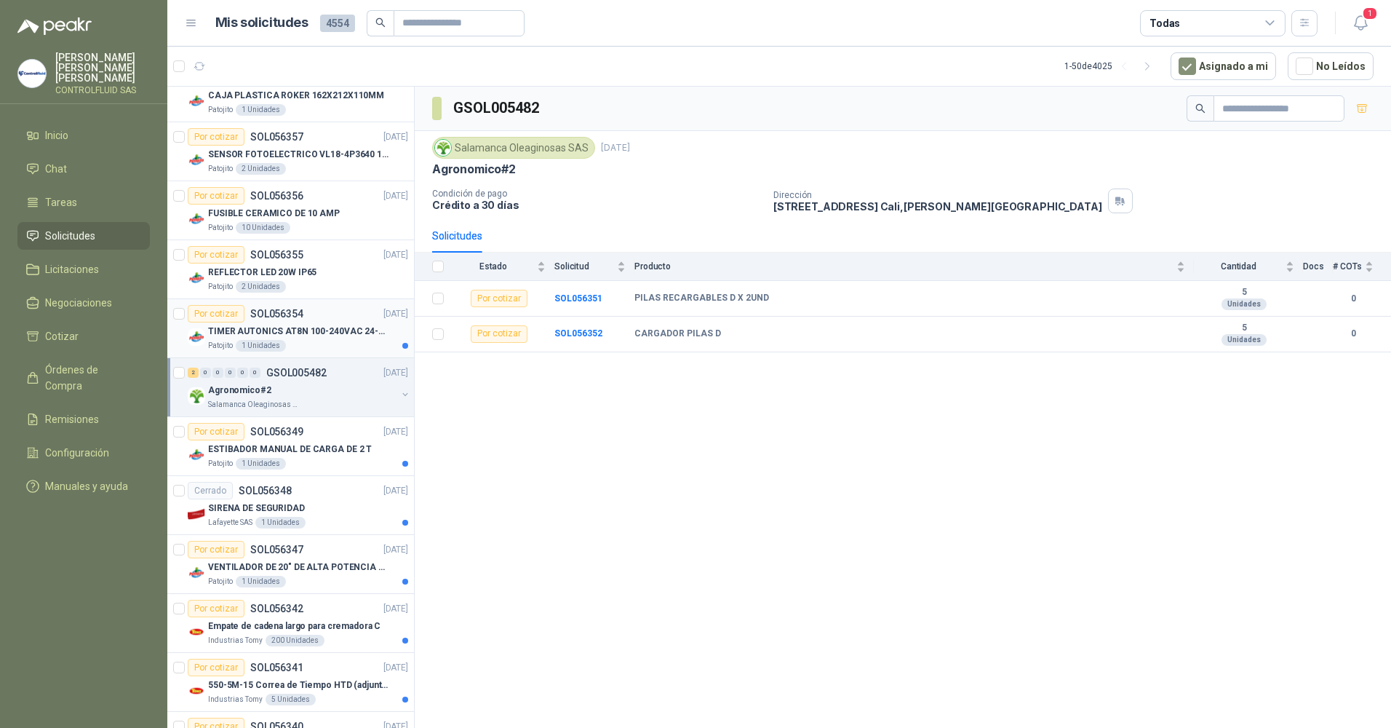
click at [268, 333] on p "TIMER AUTONICS AT8N 100-240VAC 24-240VD" at bounding box center [298, 332] width 181 height 14
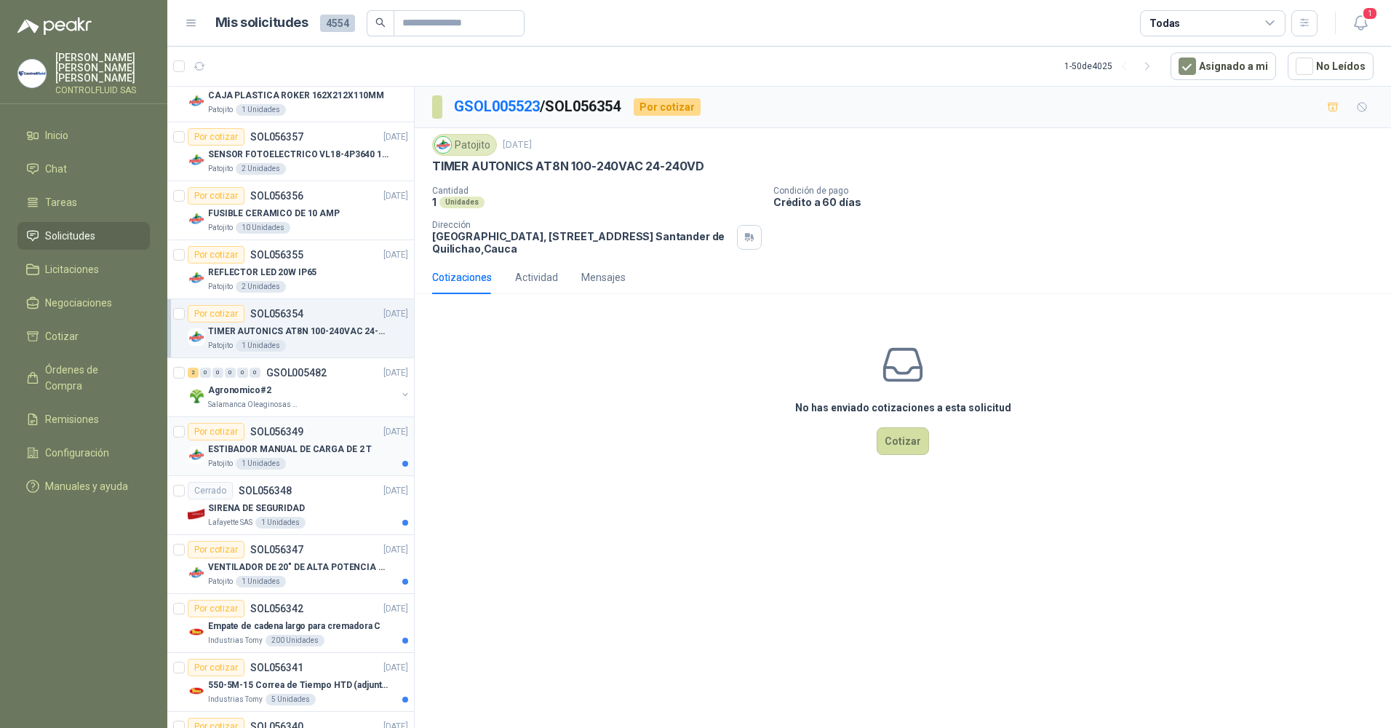
click at [292, 449] on p "ESTIBADOR MANUAL DE CARGA DE 2 T" at bounding box center [290, 449] width 164 height 14
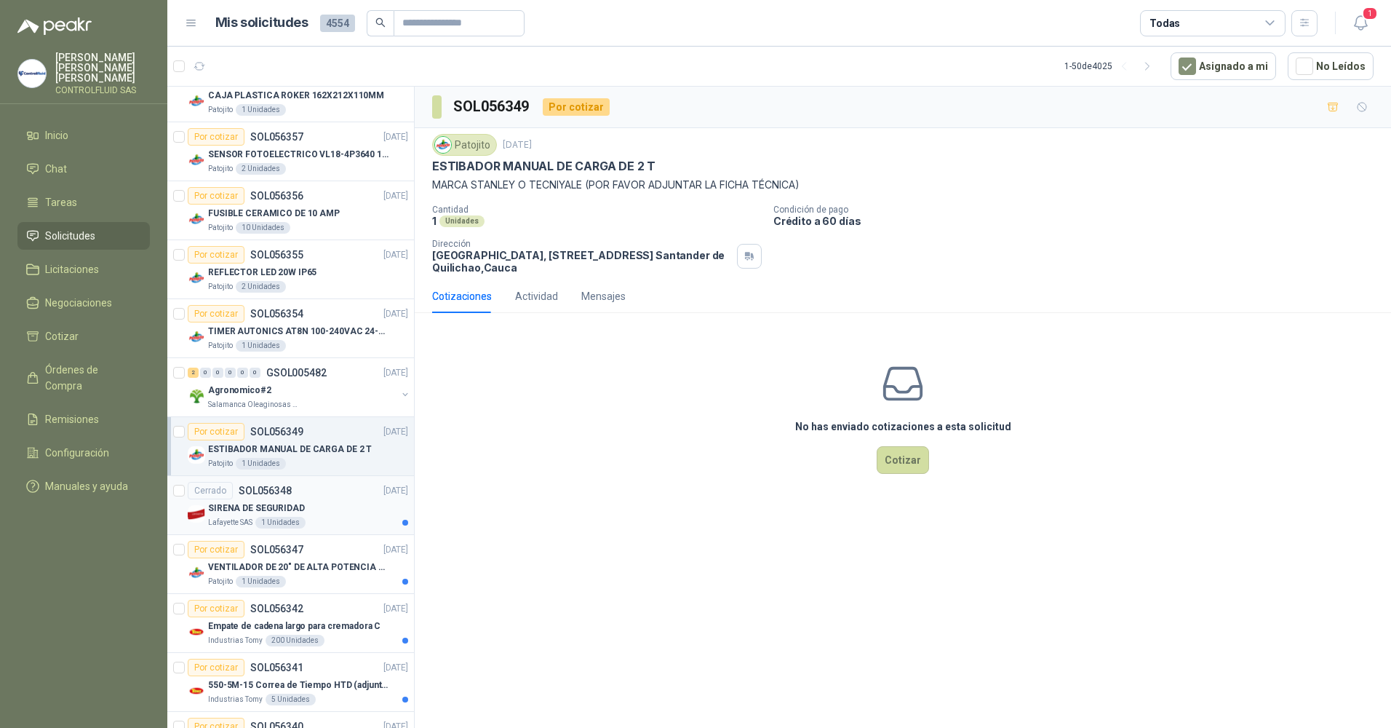
click at [259, 517] on div "1 Unidades" at bounding box center [280, 523] width 50 height 12
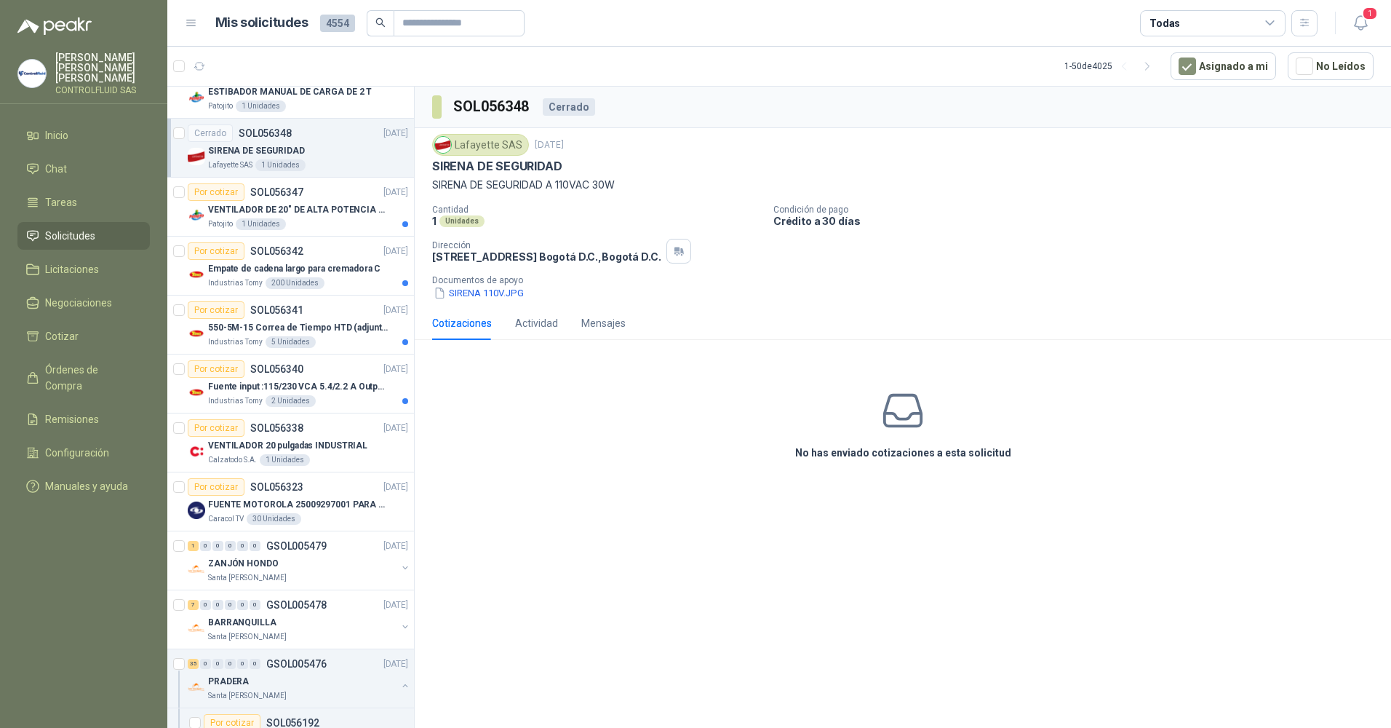
scroll to position [1554, 0]
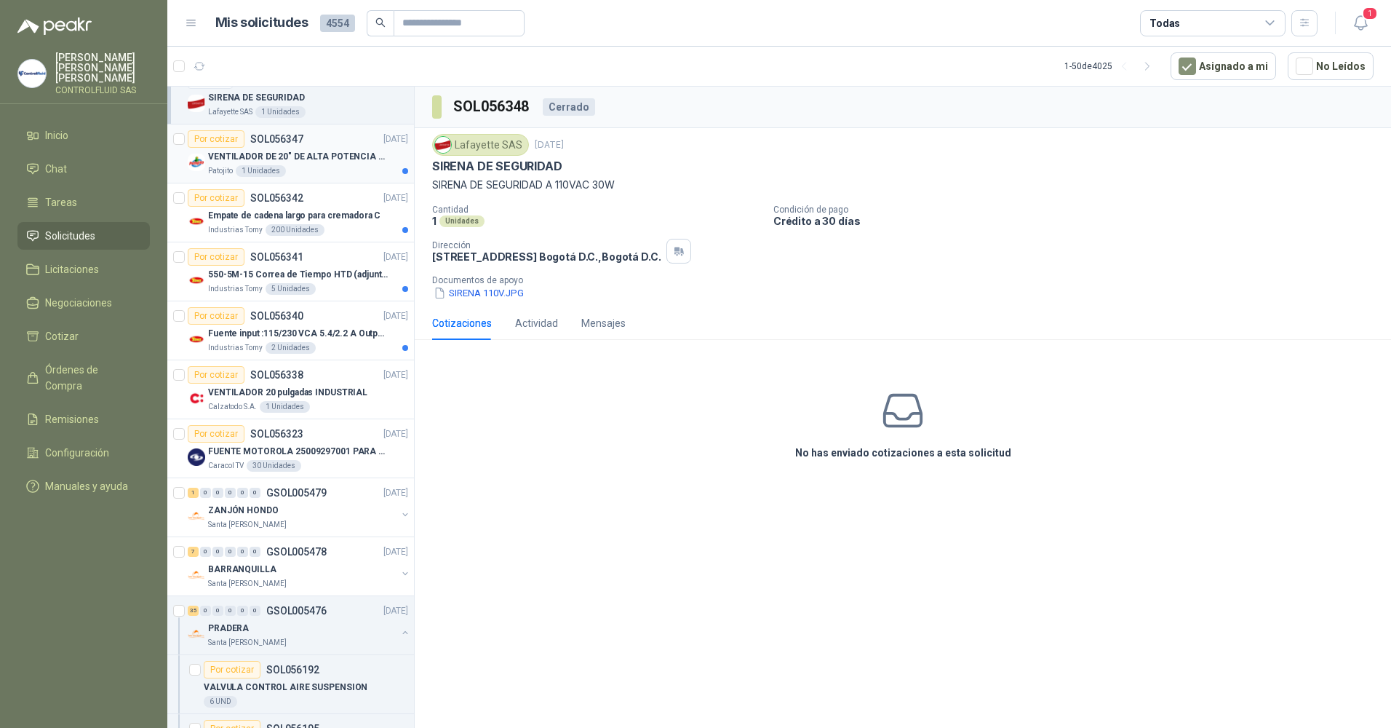
click at [252, 155] on p "VENTILADOR DE 20" DE ALTA POTENCIA PARA ANCLAR A LA PARED" at bounding box center [298, 157] width 181 height 14
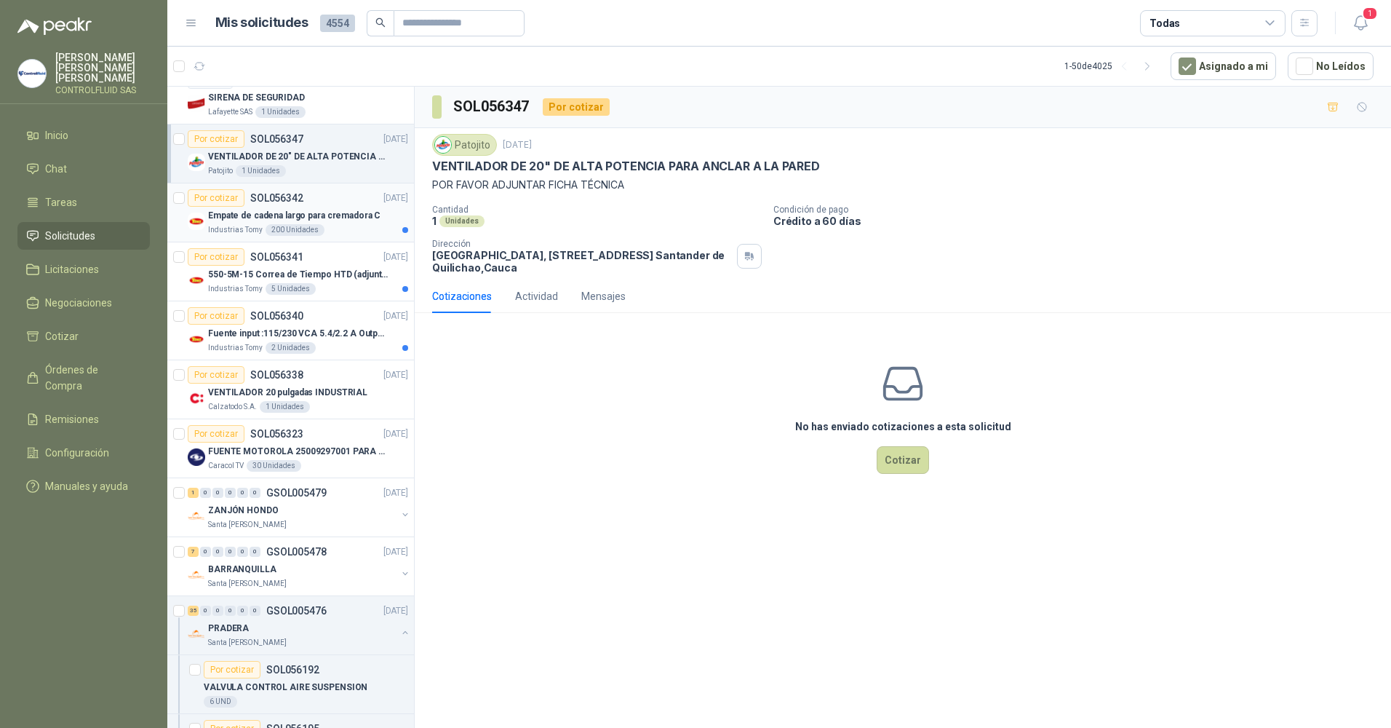
click at [261, 220] on p "Empate de cadena largo para cremadora C" at bounding box center [294, 216] width 172 height 14
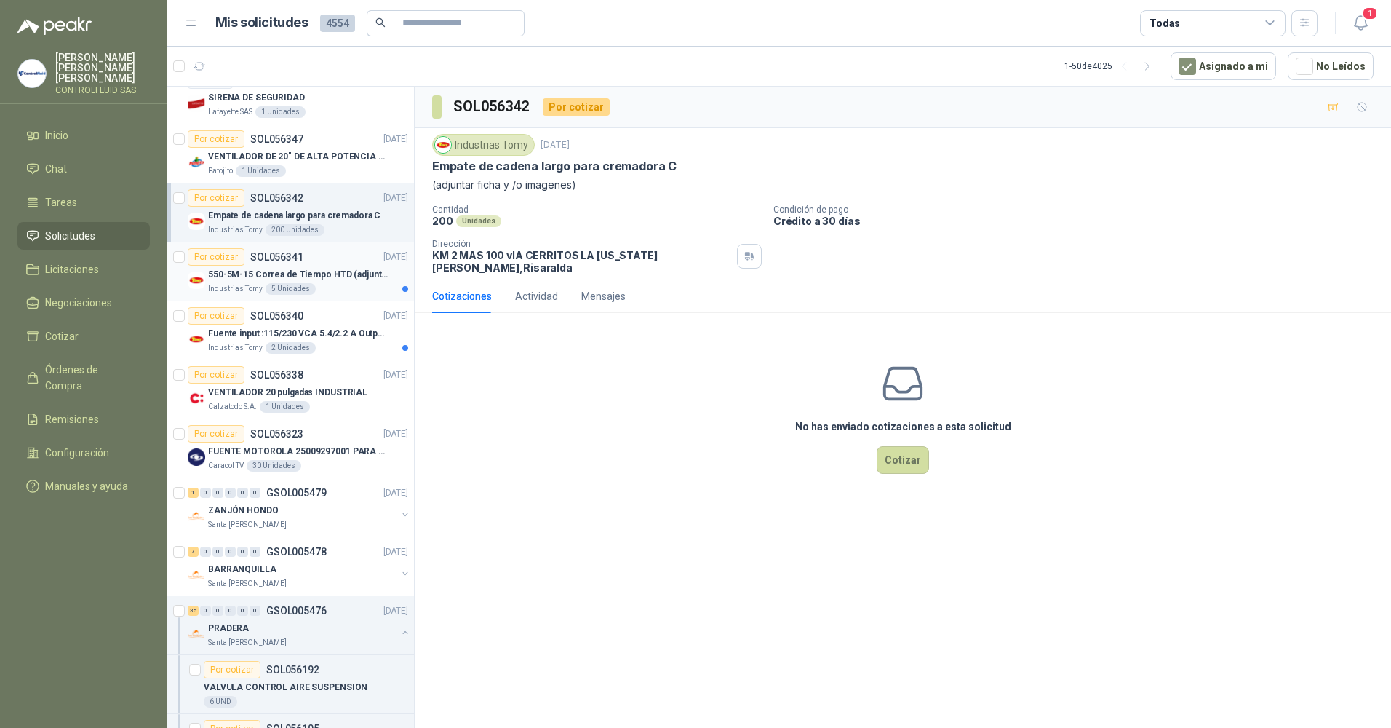
click at [234, 283] on p "Industrias Tomy" at bounding box center [235, 289] width 55 height 12
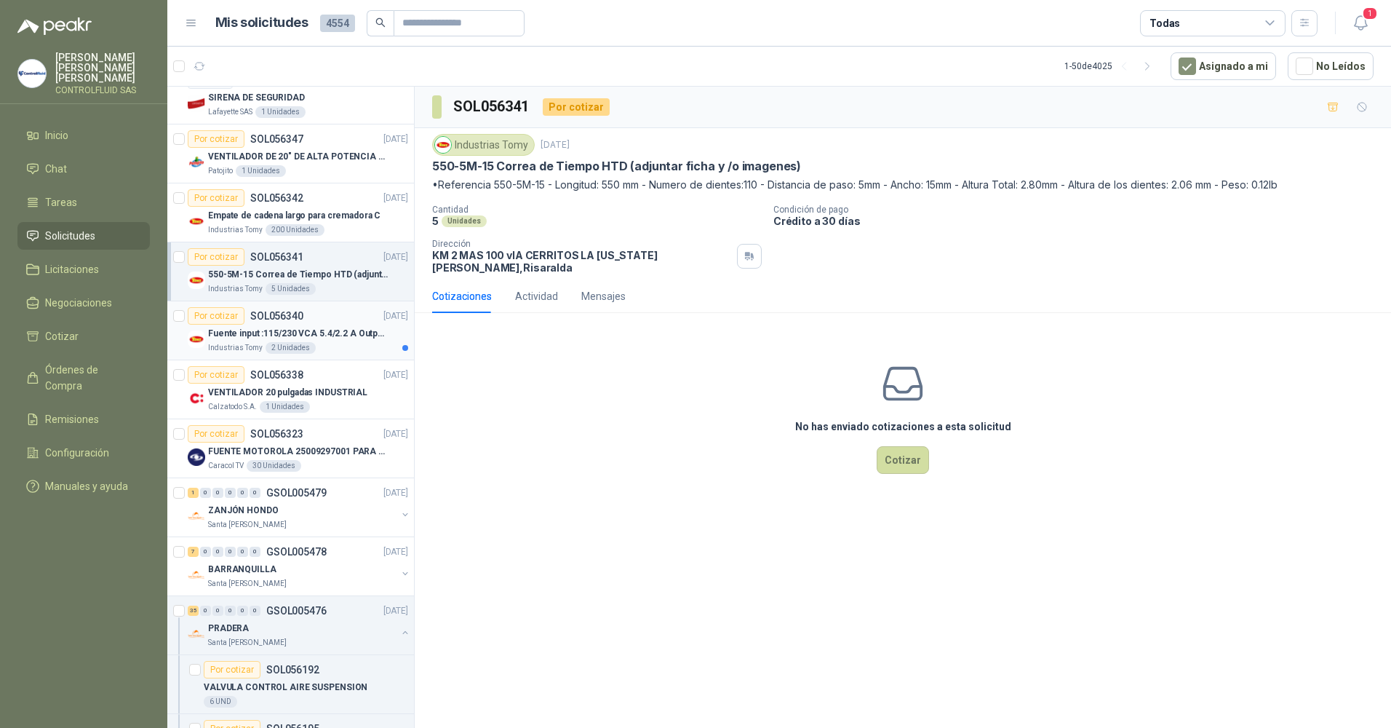
click at [247, 338] on p "Fuente input :115/230 VCA 5.4/2.2 A Output: 24 VDC 10 A 47-63 Hz" at bounding box center [298, 334] width 181 height 14
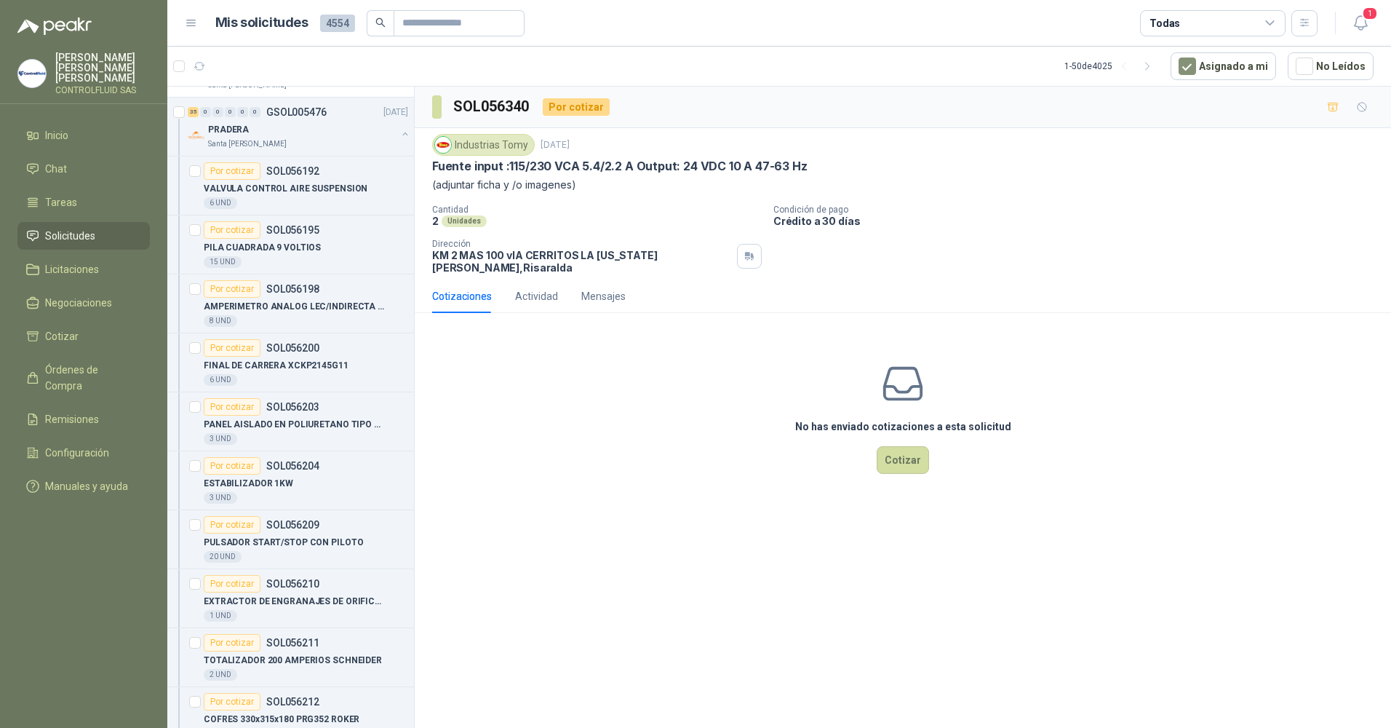
scroll to position [1823, 0]
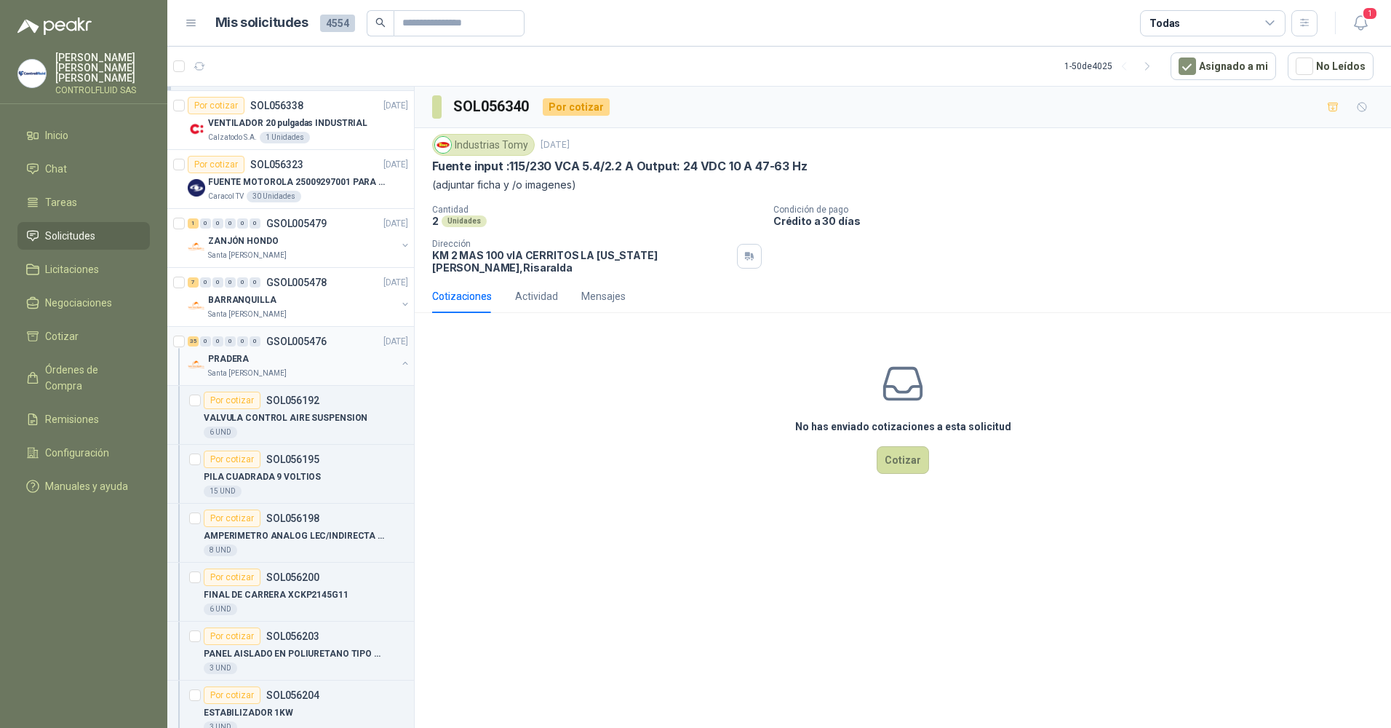
click at [197, 360] on img at bounding box center [196, 364] width 17 height 17
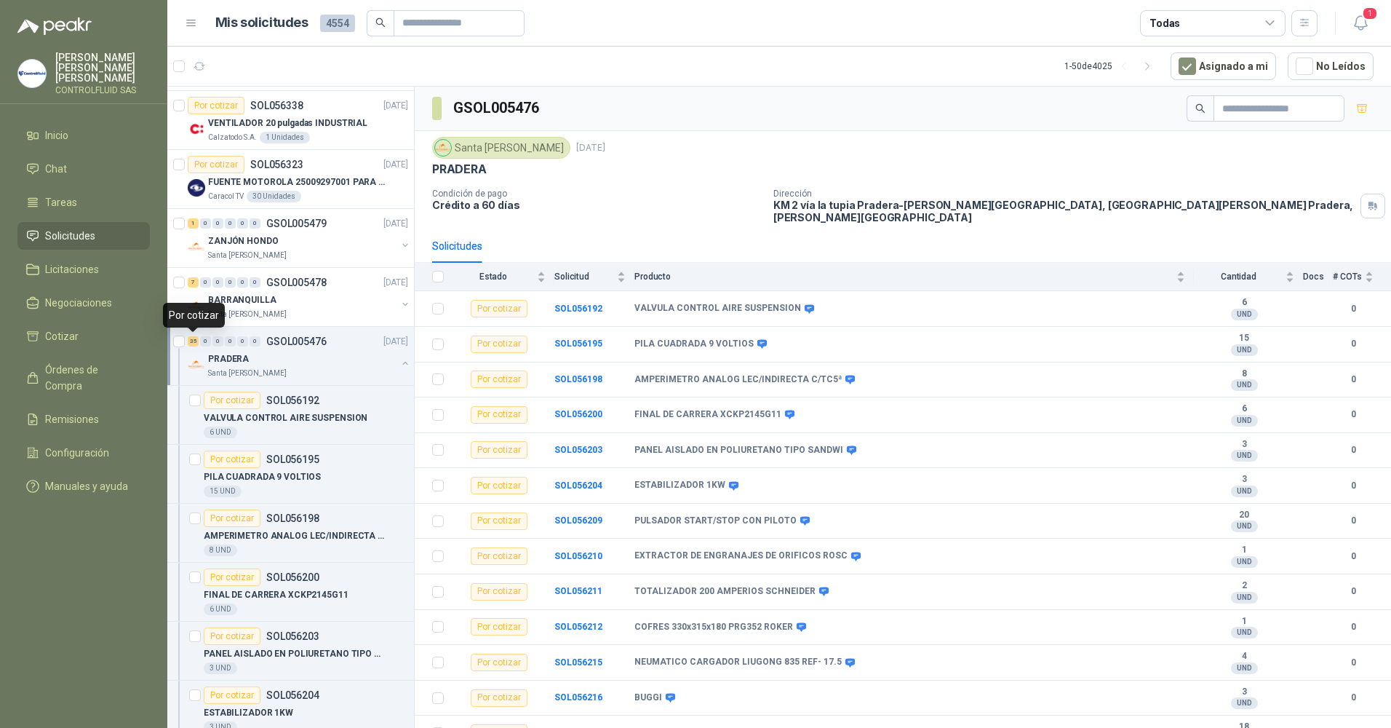
click at [194, 343] on div "35" at bounding box center [193, 341] width 11 height 10
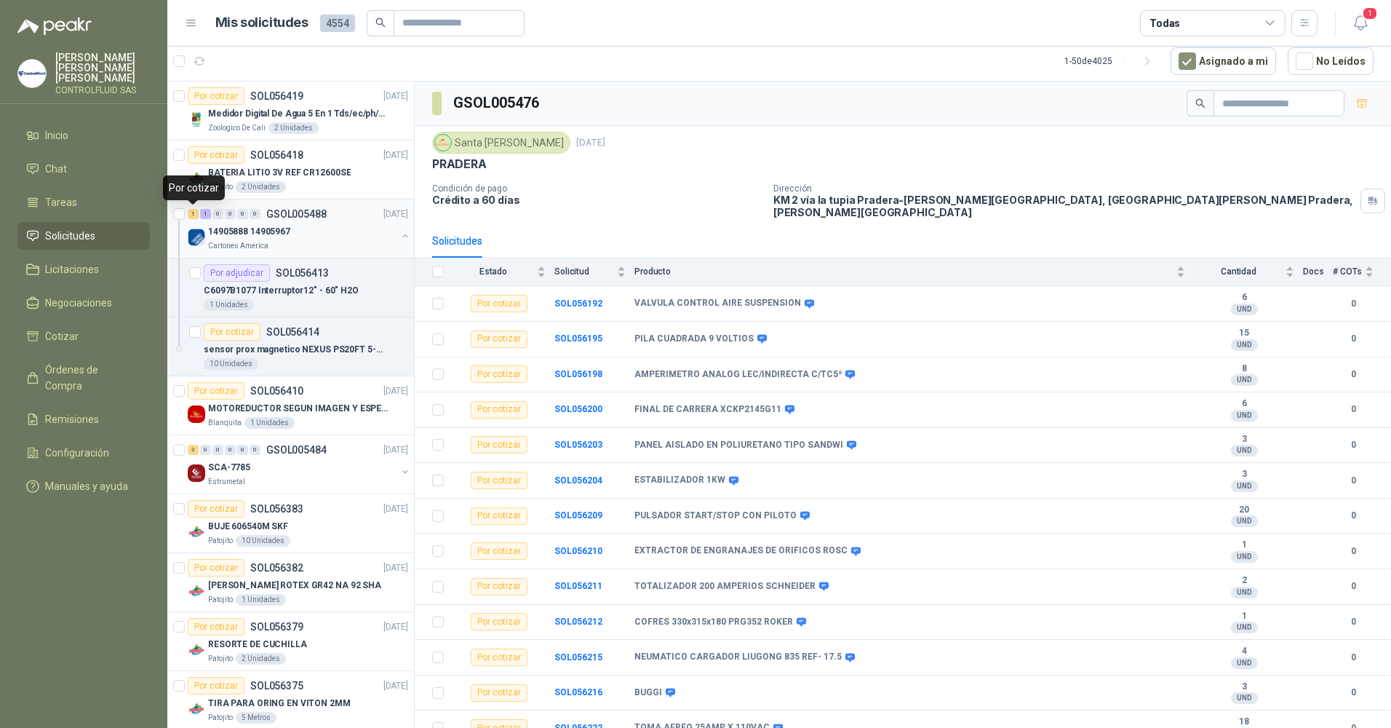
click at [196, 213] on div "1" at bounding box center [193, 214] width 11 height 10
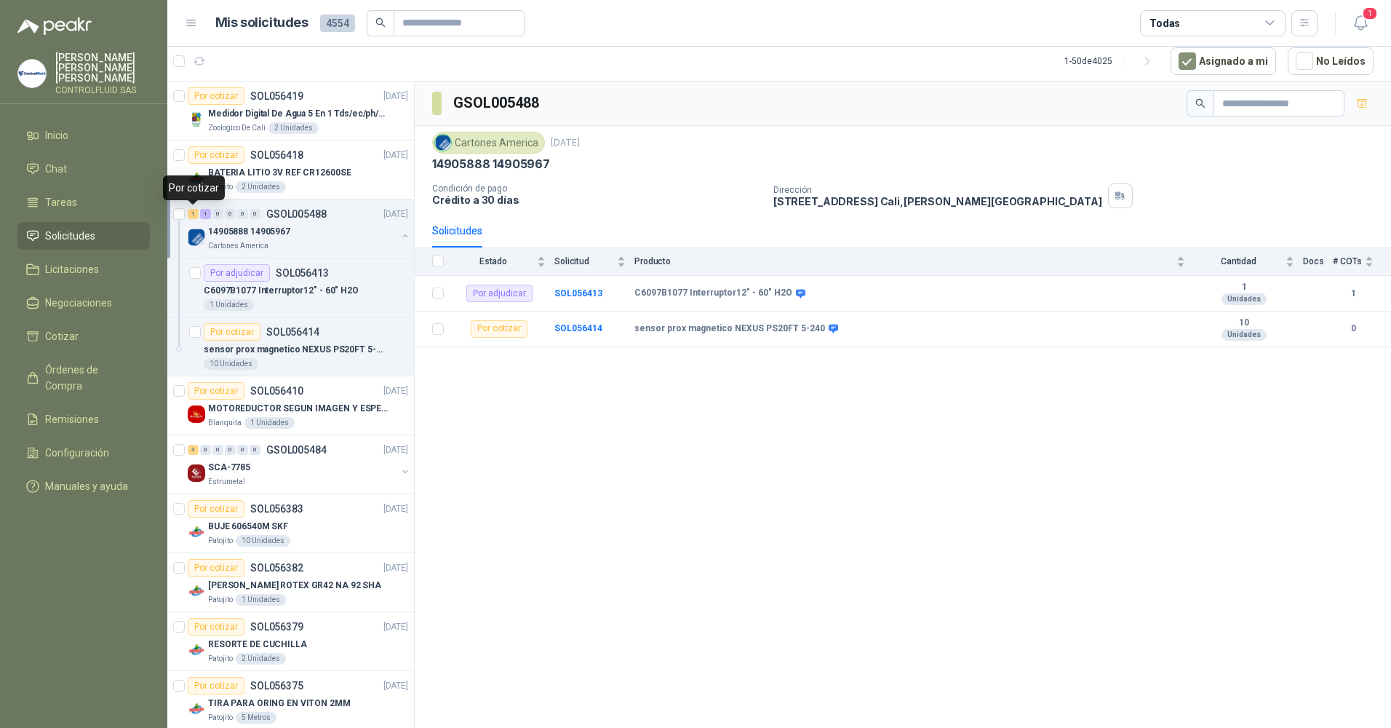
click at [196, 213] on div "1" at bounding box center [193, 214] width 11 height 10
